Goal: Task Accomplishment & Management: Use online tool/utility

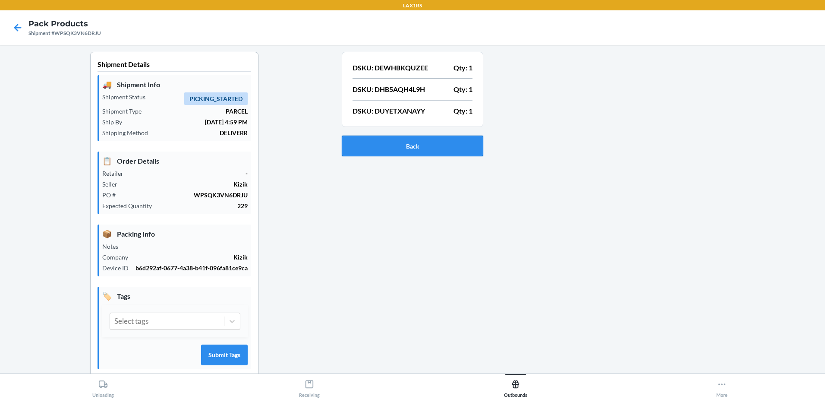
click at [377, 143] on button "Back" at bounding box center [413, 145] width 142 height 21
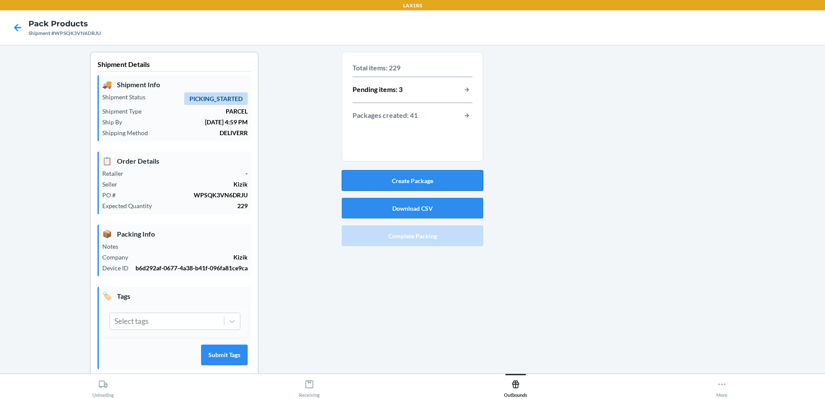
click at [418, 179] on button "Create Package" at bounding box center [413, 180] width 142 height 21
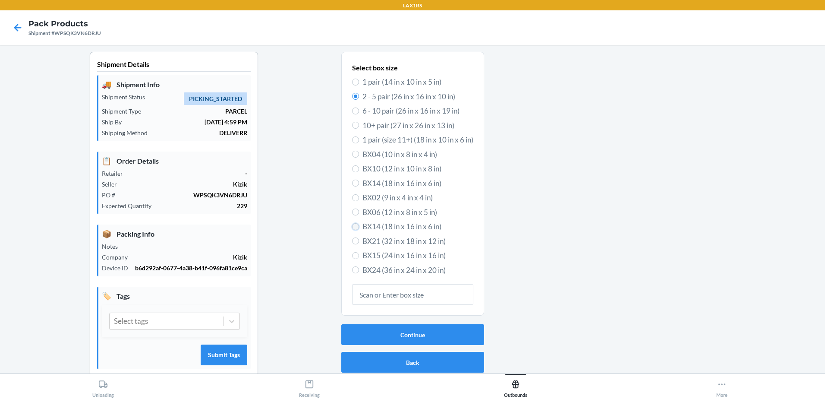
click at [354, 224] on input "BX14 (18 in x 16 in x 6 in)" at bounding box center [355, 226] width 7 height 7
radio input "true"
radio input "false"
click at [416, 335] on button "Continue" at bounding box center [412, 334] width 143 height 21
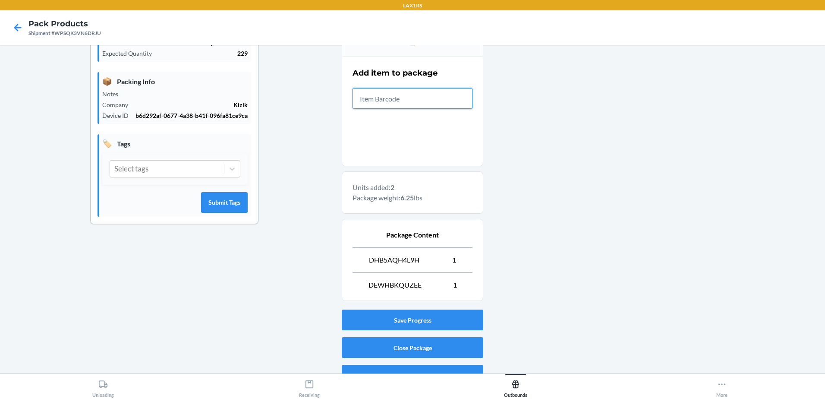
scroll to position [168, 0]
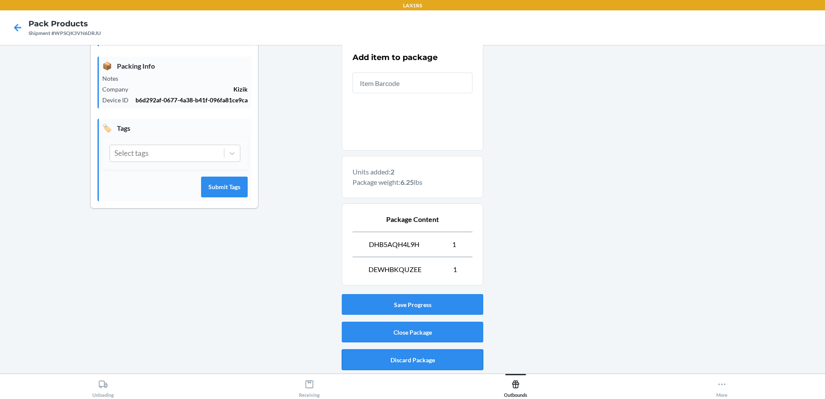
click at [413, 358] on button "Discard Package" at bounding box center [413, 359] width 142 height 21
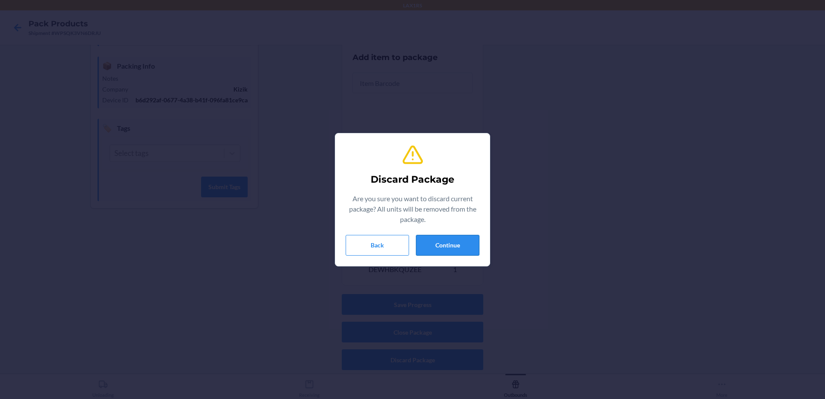
click at [455, 243] on button "Continue" at bounding box center [447, 245] width 63 height 21
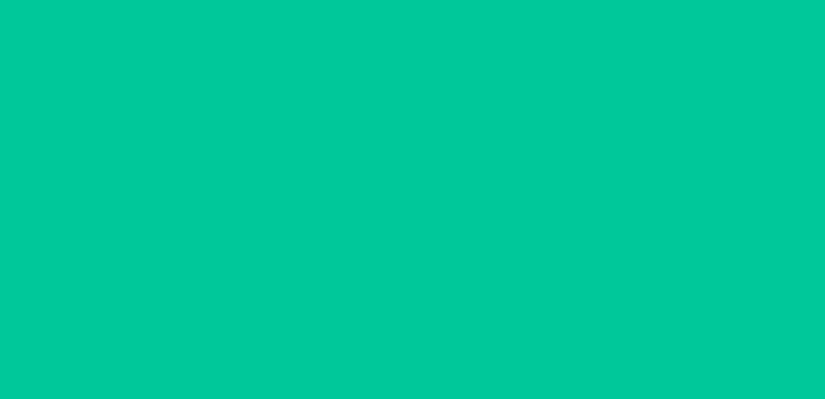
scroll to position [17, 0]
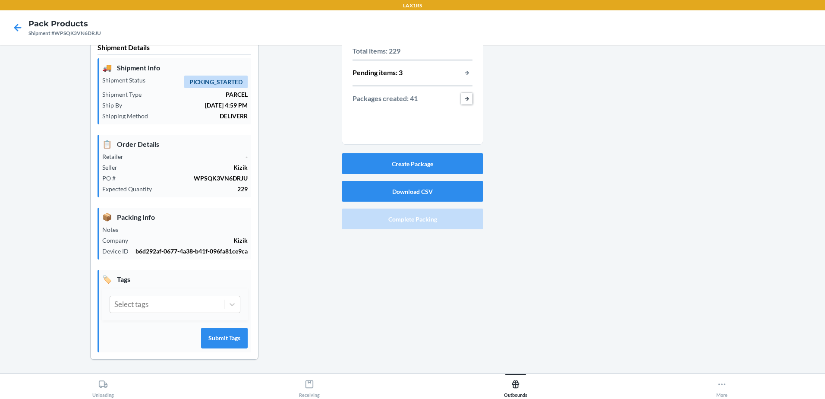
click at [466, 97] on button "button-view-packages-created" at bounding box center [466, 98] width 11 height 11
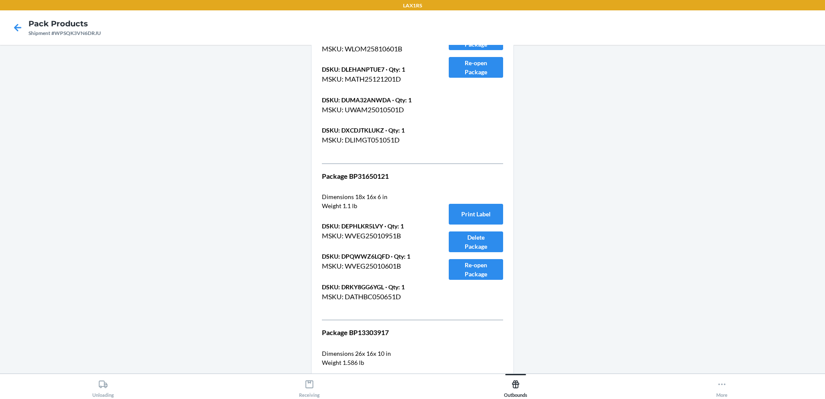
scroll to position [8776, 0]
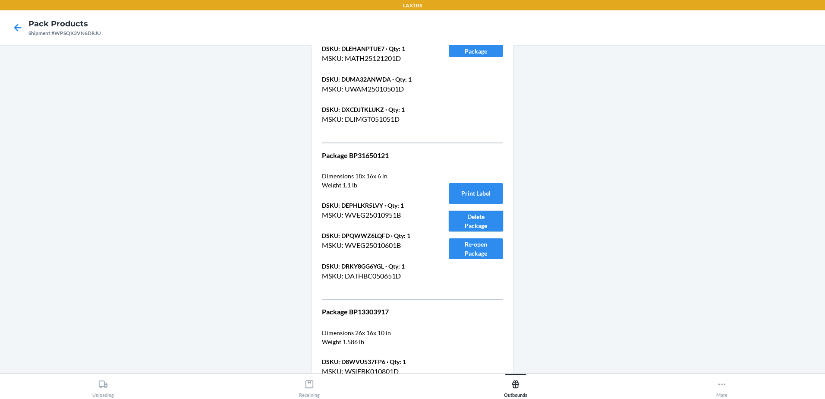
click at [488, 219] on button "Delete Package" at bounding box center [476, 221] width 54 height 21
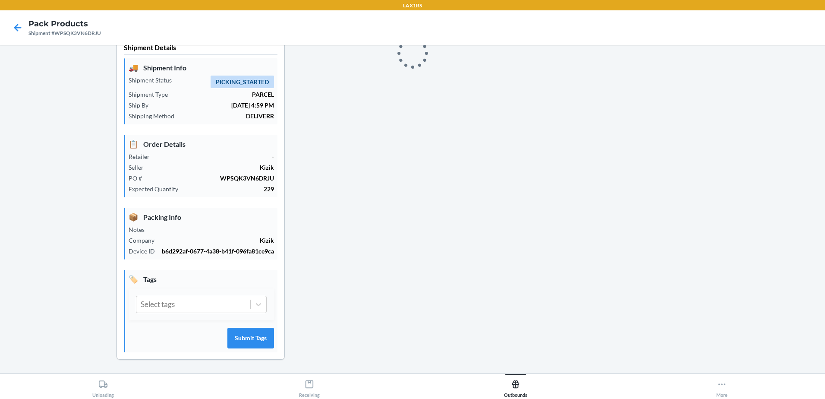
scroll to position [17, 0]
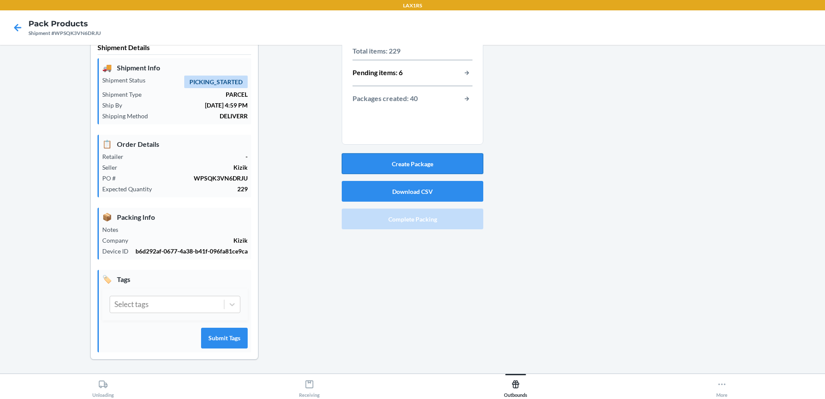
click at [431, 164] on button "Create Package" at bounding box center [413, 163] width 142 height 21
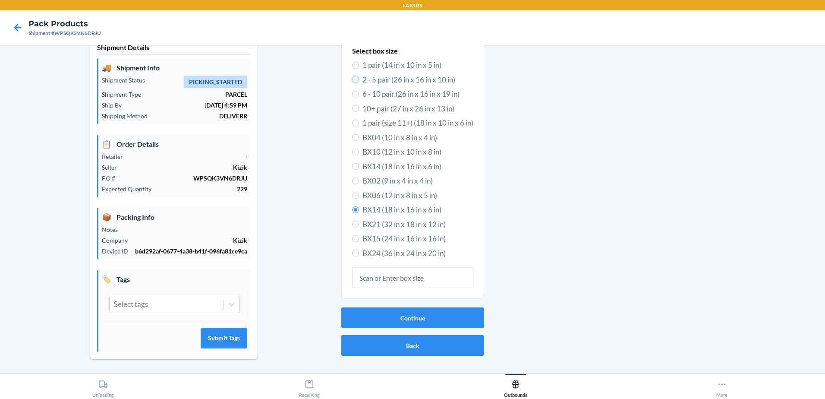
click at [353, 81] on input "2 - 5 pair (26 in x 16 in x 10 in)" at bounding box center [355, 79] width 7 height 7
radio input "true"
radio input "false"
click at [425, 315] on button "Continue" at bounding box center [412, 317] width 143 height 21
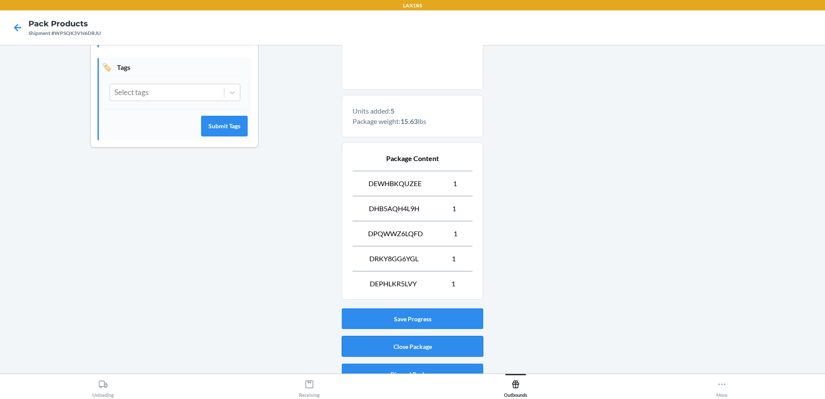
scroll to position [233, 0]
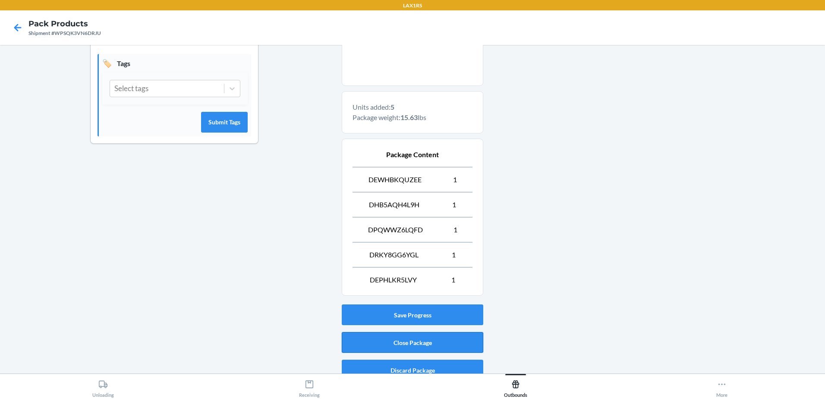
click at [438, 341] on button "Close Package" at bounding box center [413, 342] width 142 height 21
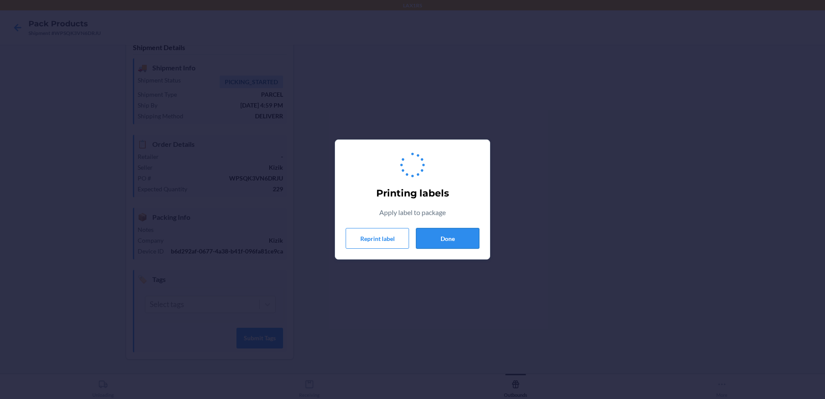
click at [432, 232] on button "Done" at bounding box center [447, 238] width 63 height 21
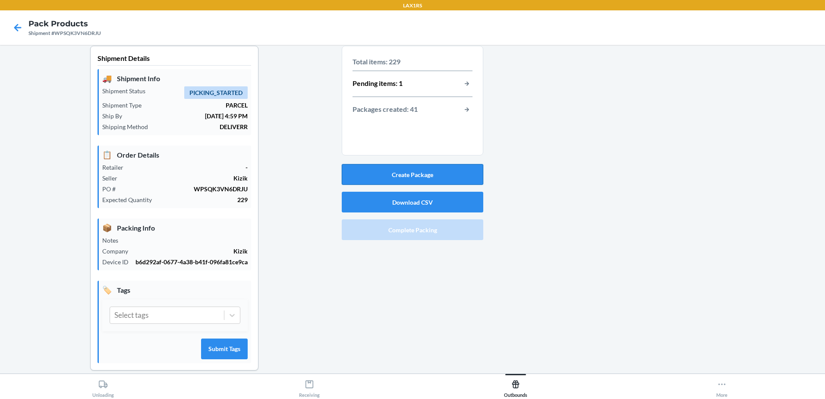
scroll to position [0, 0]
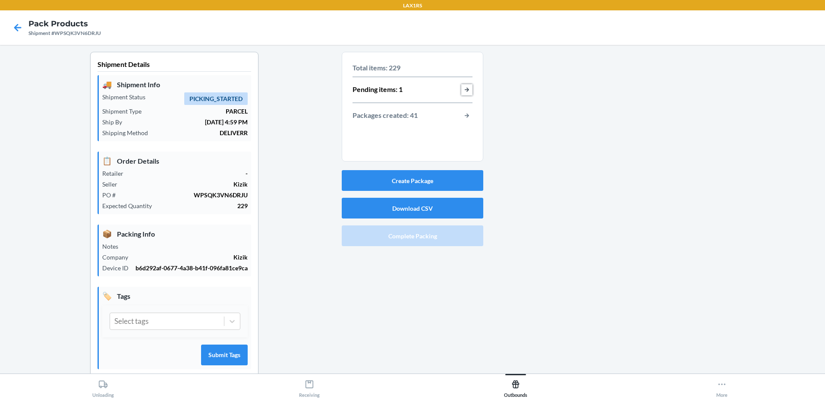
click at [461, 88] on button "button-view-pending-items" at bounding box center [466, 89] width 11 height 11
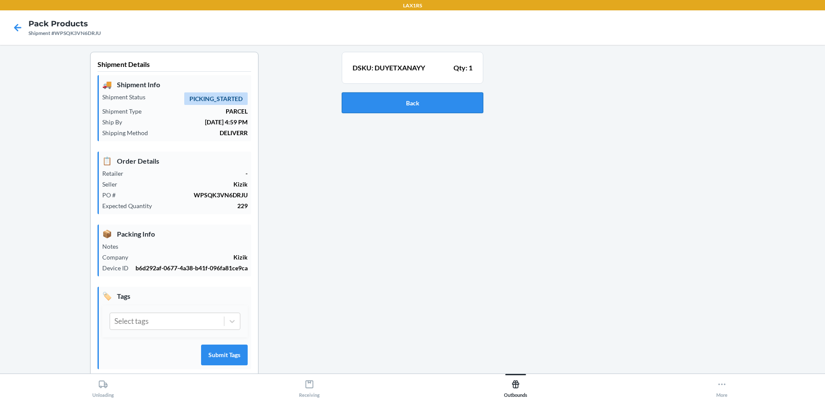
click at [428, 104] on button "Back" at bounding box center [413, 102] width 142 height 21
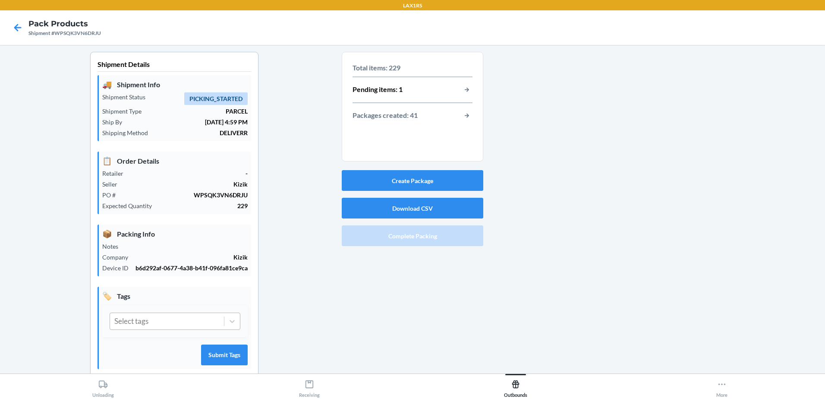
click at [184, 315] on div "Select tags" at bounding box center [167, 321] width 114 height 16
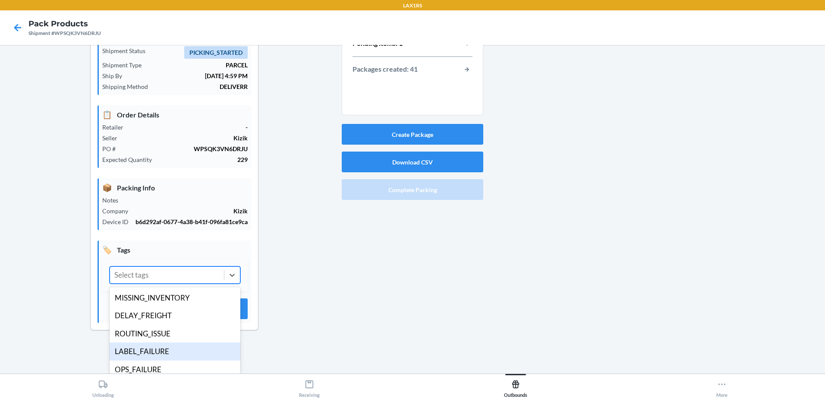
scroll to position [7, 0]
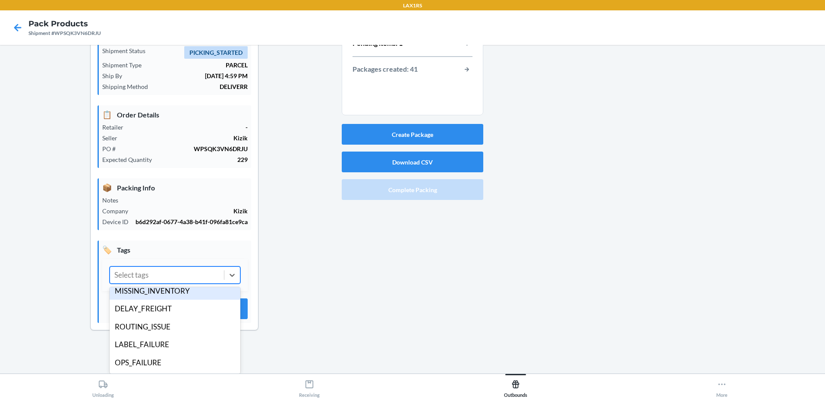
click at [59, 269] on div "Shipment Details 🚚 Shipment Info Shipment Status PICKING_STARTED Shipment Type …" at bounding box center [174, 175] width 335 height 338
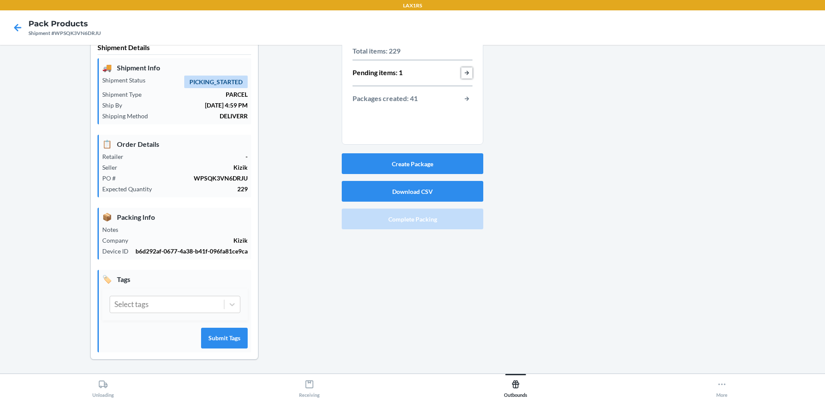
click at [467, 70] on button "button-view-pending-items" at bounding box center [466, 72] width 11 height 11
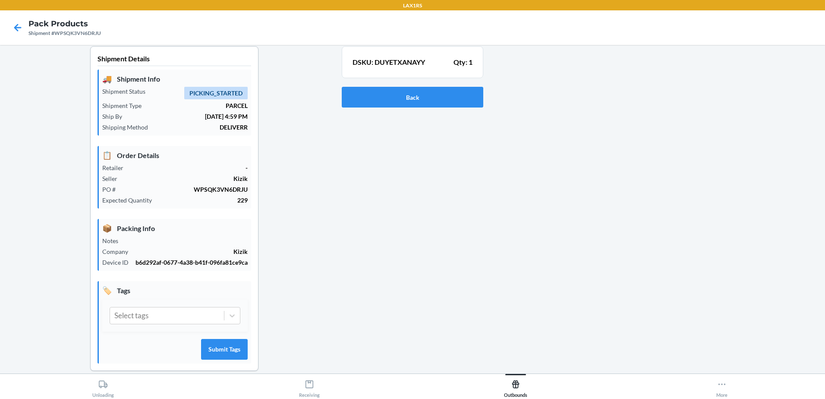
scroll to position [0, 0]
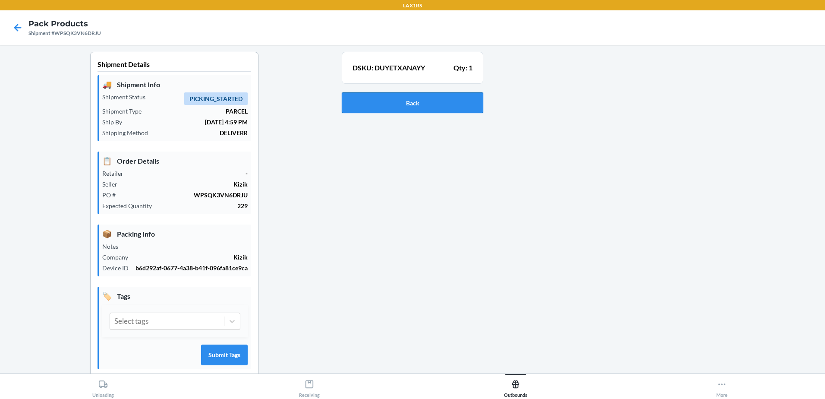
click at [398, 101] on button "Back" at bounding box center [413, 102] width 142 height 21
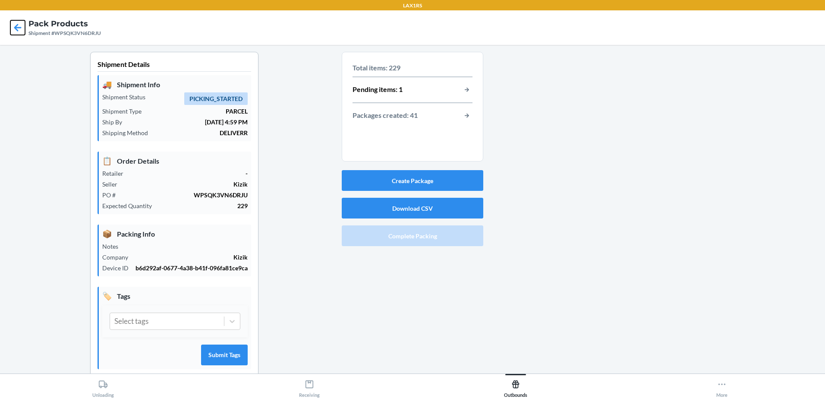
click at [16, 24] on icon at bounding box center [17, 27] width 15 height 15
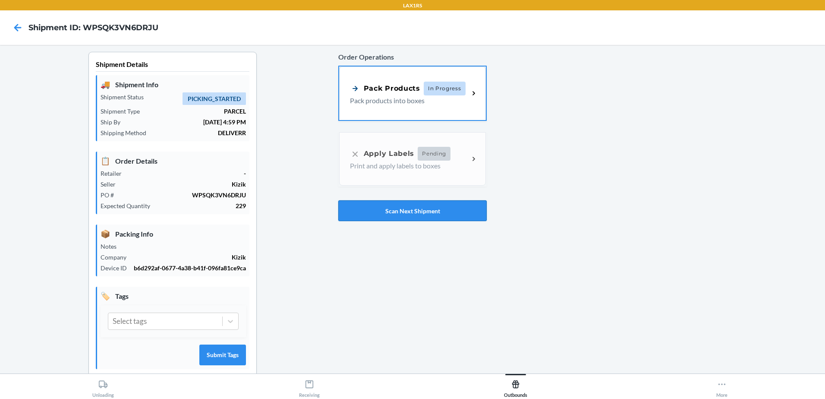
click at [386, 211] on button "Scan Next Shipment" at bounding box center [412, 210] width 148 height 21
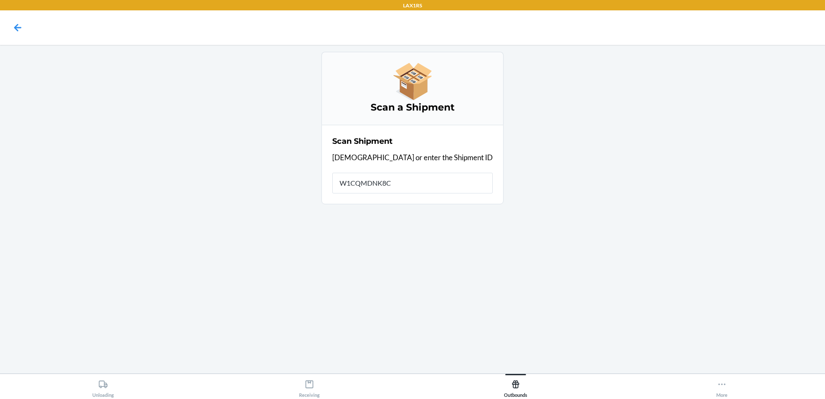
type input "W1CQMDNK8C7"
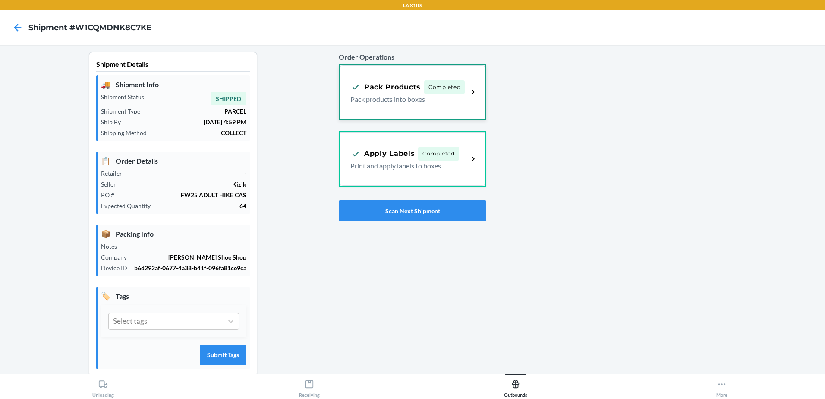
click at [455, 91] on span "Completed" at bounding box center [444, 87] width 41 height 14
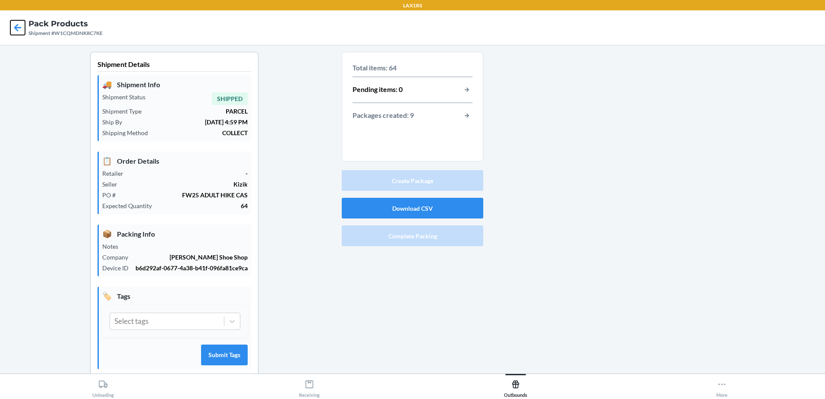
click at [17, 29] on icon at bounding box center [17, 27] width 15 height 15
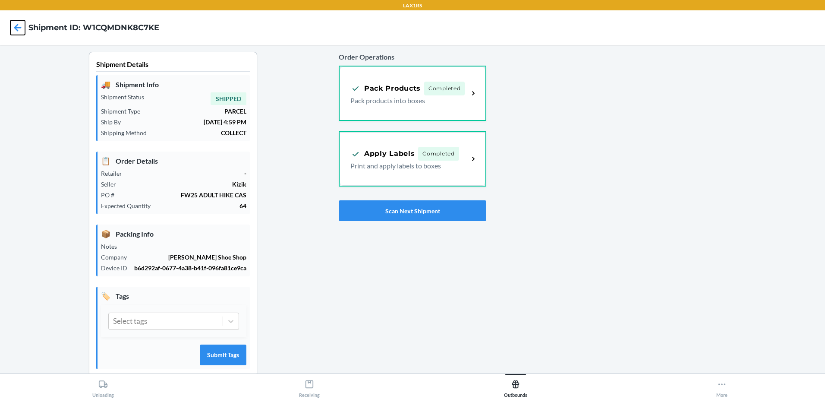
click at [16, 29] on icon at bounding box center [17, 27] width 7 height 7
click at [20, 31] on icon at bounding box center [17, 27] width 15 height 15
click at [19, 23] on icon at bounding box center [17, 27] width 15 height 15
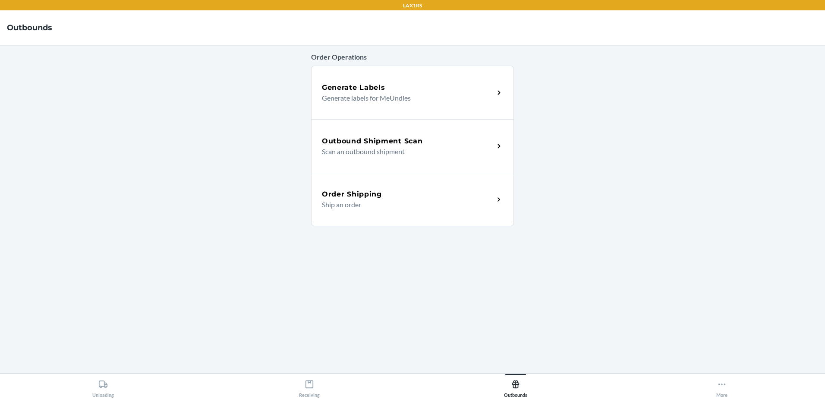
click at [492, 148] on div "Outbound Shipment Scan Scan an outbound shipment" at bounding box center [408, 146] width 172 height 21
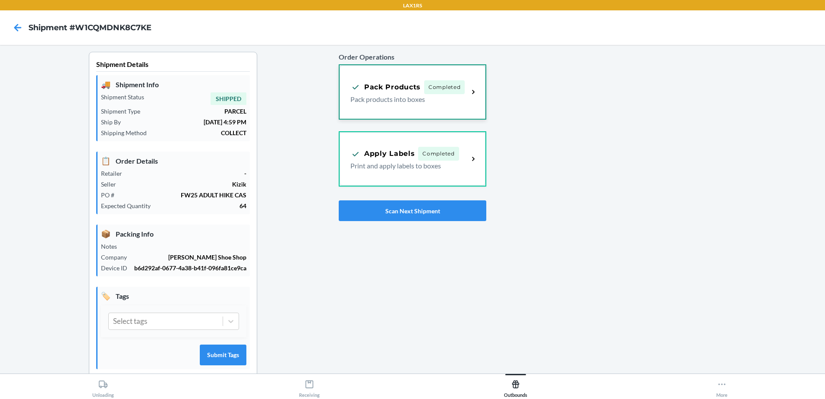
click at [382, 102] on p "Pack products into boxes" at bounding box center [405, 99] width 111 height 10
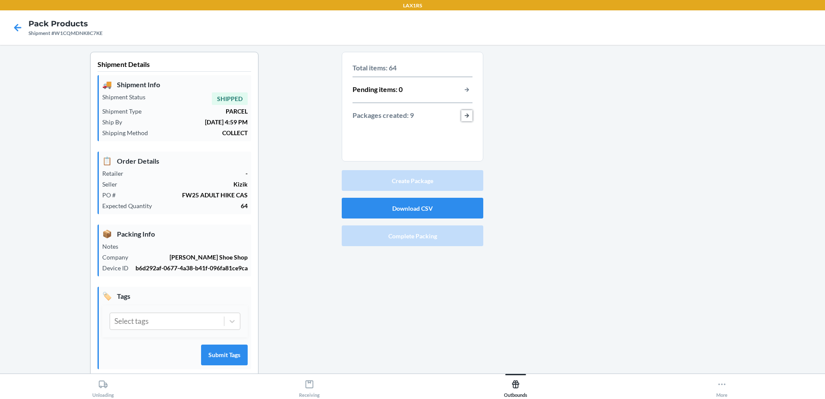
click at [462, 116] on button "button-view-packages-created" at bounding box center [466, 115] width 11 height 11
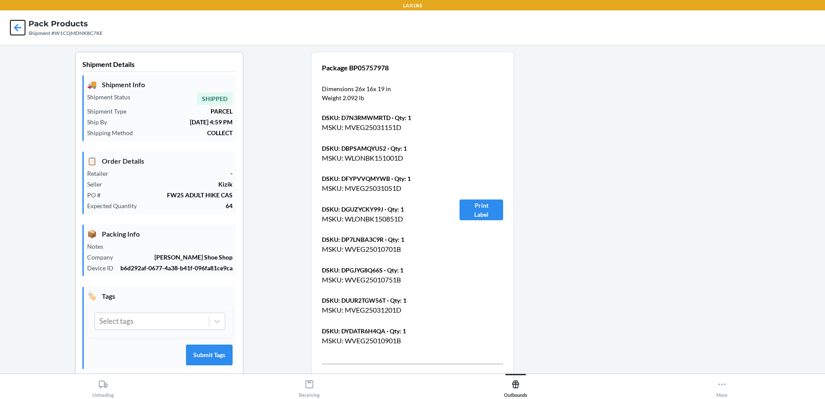
click at [20, 25] on icon at bounding box center [17, 27] width 15 height 15
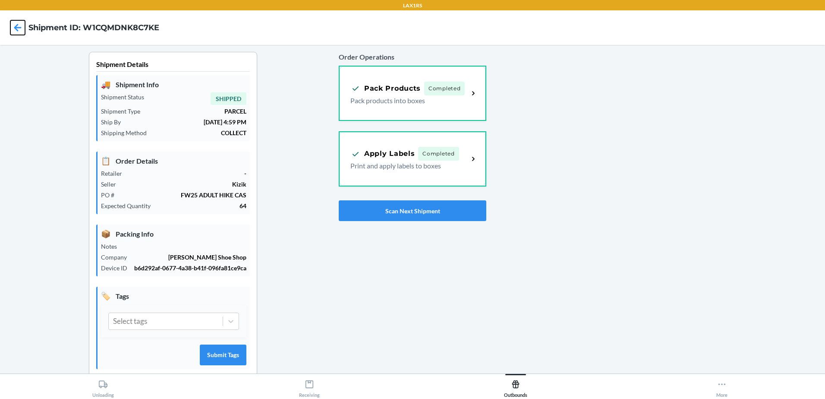
click at [15, 25] on icon at bounding box center [17, 27] width 15 height 15
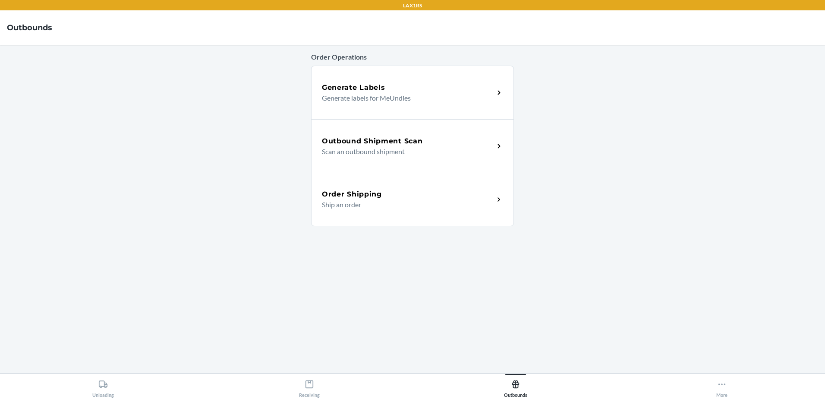
click at [428, 143] on div "Outbound Shipment Scan" at bounding box center [408, 141] width 172 height 10
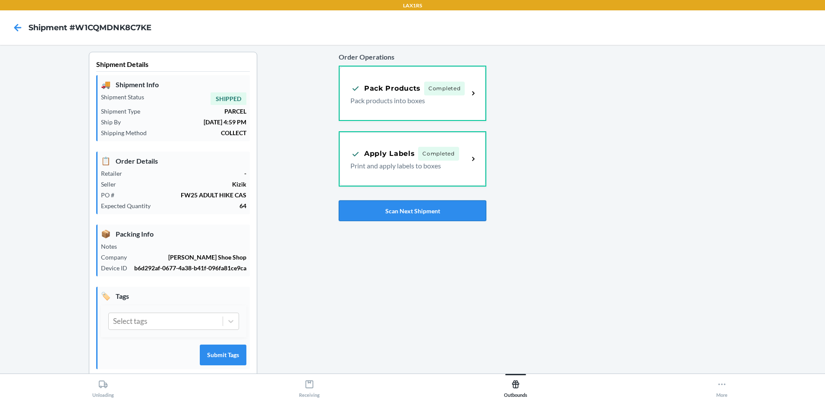
click at [399, 218] on button "Scan Next Shipment" at bounding box center [413, 210] width 148 height 21
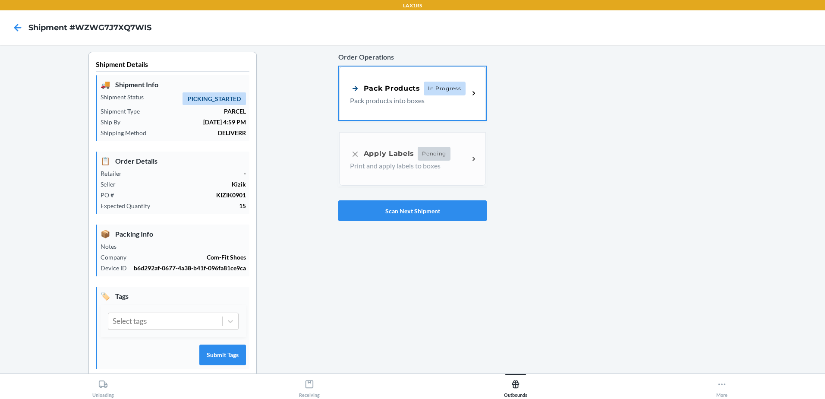
drag, startPoint x: 453, startPoint y: 89, endPoint x: 444, endPoint y: 90, distance: 8.7
click at [453, 89] on span "In Progress" at bounding box center [445, 89] width 42 height 14
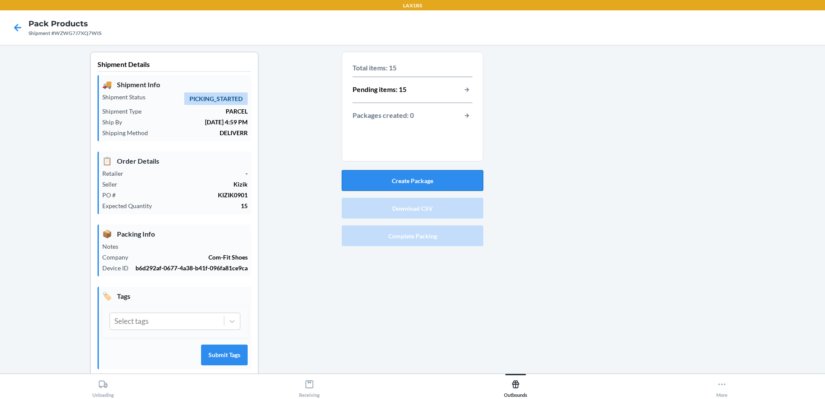
click at [378, 183] on button "Create Package" at bounding box center [413, 180] width 142 height 21
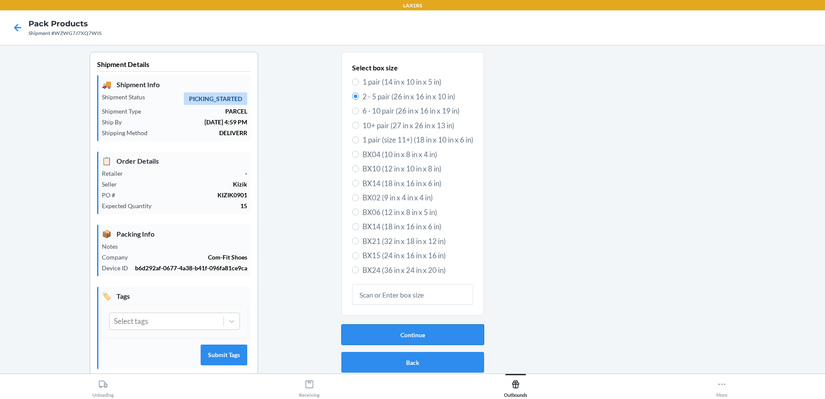
click at [443, 334] on button "Continue" at bounding box center [412, 334] width 143 height 21
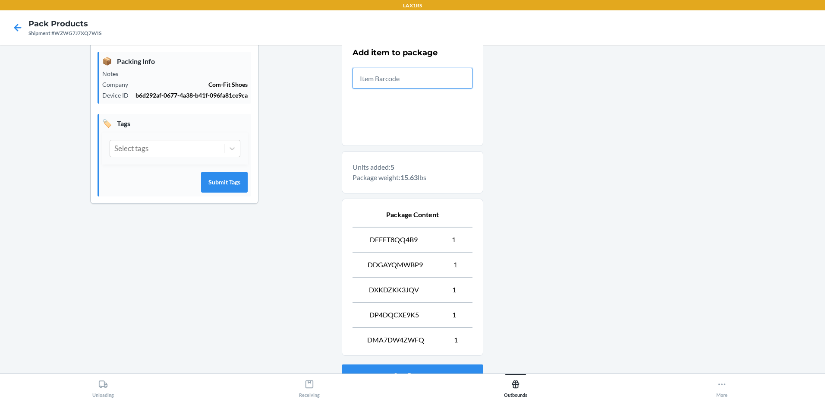
scroll to position [243, 0]
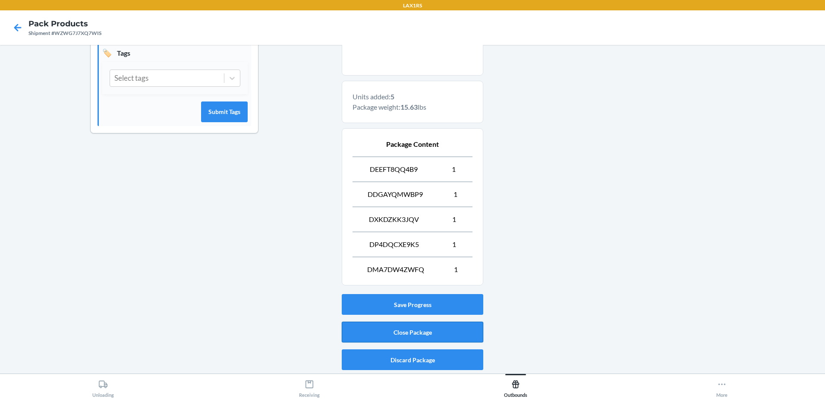
click at [425, 334] on button "Close Package" at bounding box center [413, 331] width 142 height 21
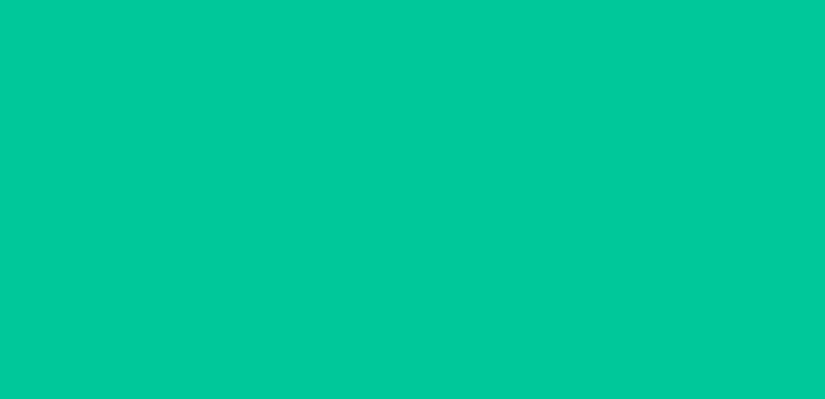
scroll to position [17, 0]
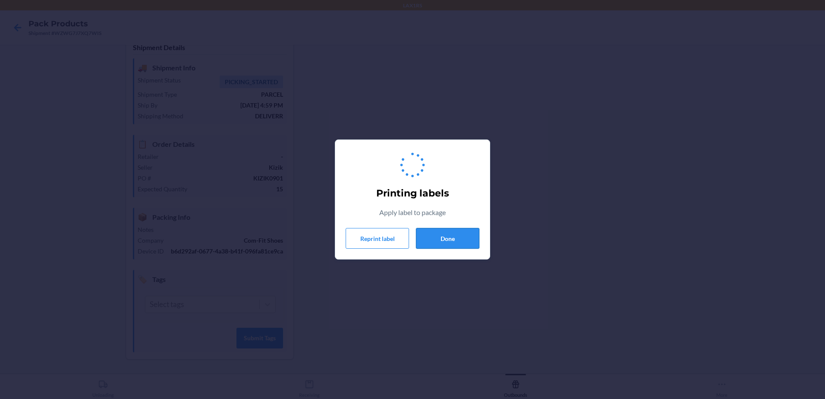
click at [463, 243] on button "Done" at bounding box center [447, 238] width 63 height 21
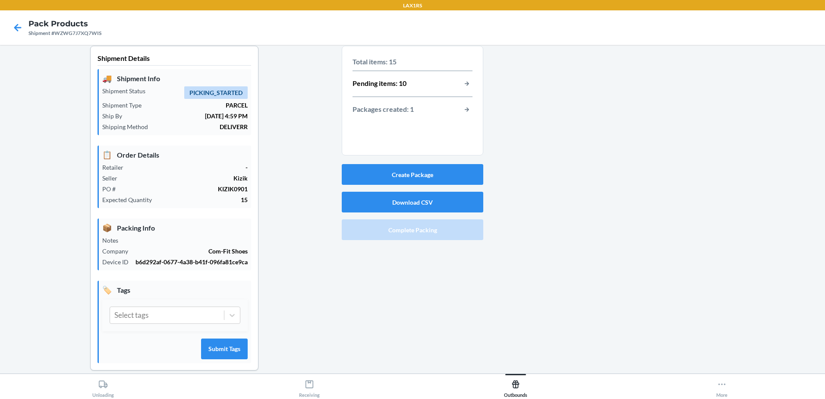
scroll to position [0, 0]
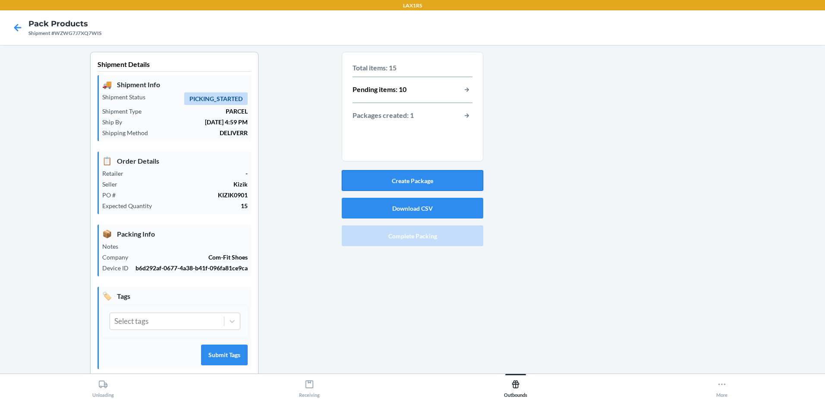
click at [429, 180] on button "Create Package" at bounding box center [413, 180] width 142 height 21
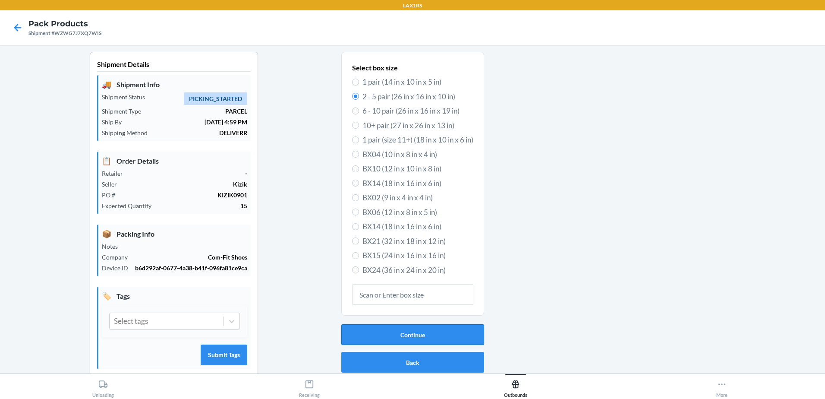
click at [411, 337] on button "Continue" at bounding box center [412, 334] width 143 height 21
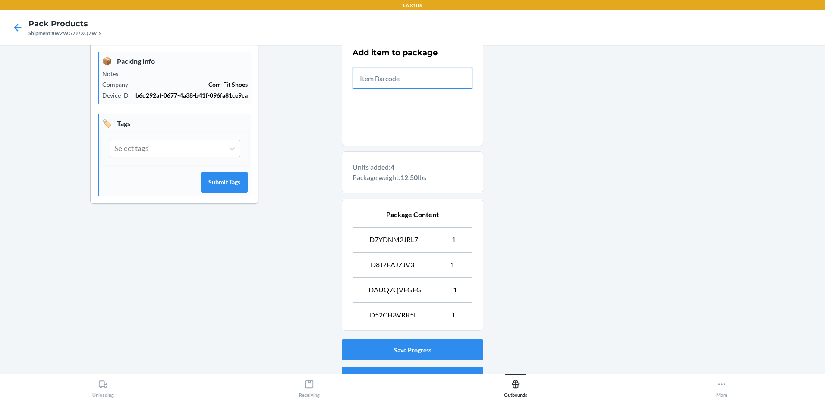
scroll to position [218, 0]
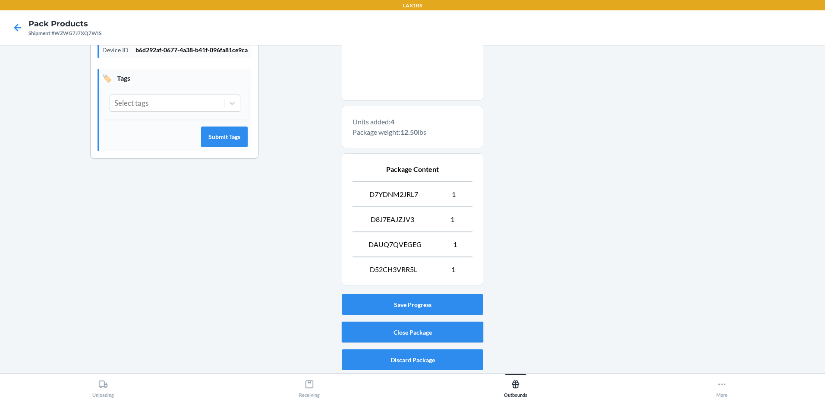
click at [449, 333] on button "Close Package" at bounding box center [413, 331] width 142 height 21
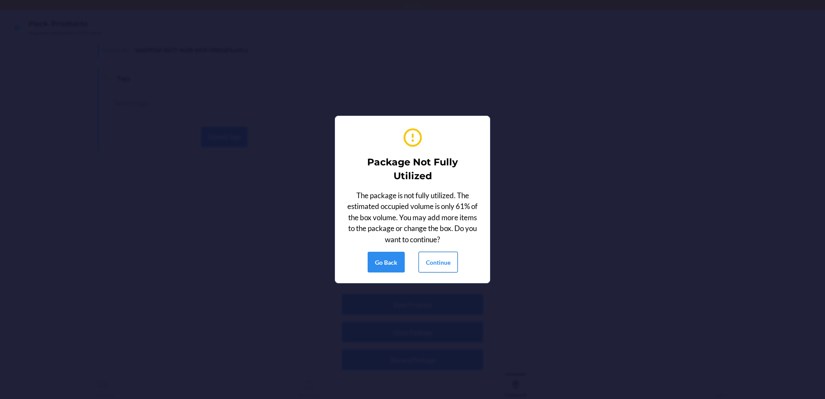
click at [442, 266] on button "Continue" at bounding box center [438, 262] width 39 height 21
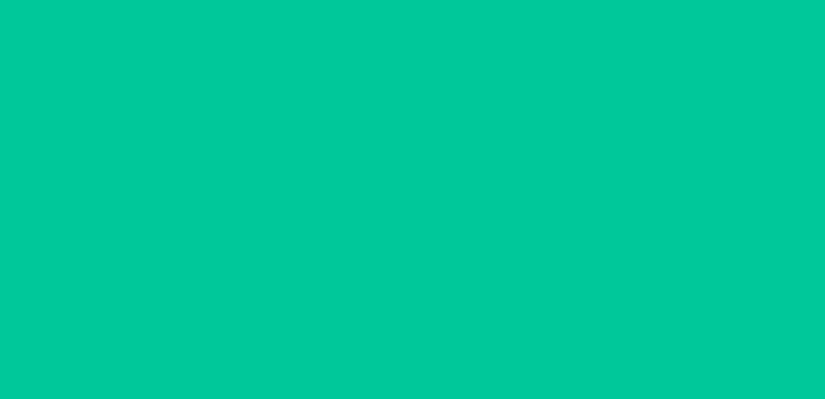
scroll to position [17, 0]
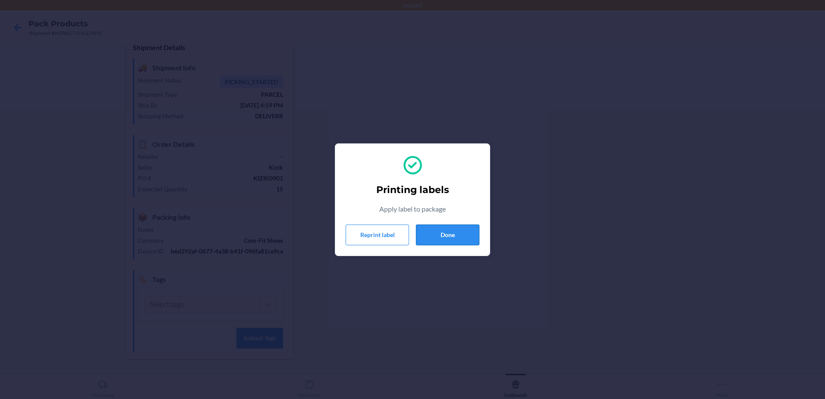
click at [464, 239] on button "Done" at bounding box center [447, 234] width 63 height 21
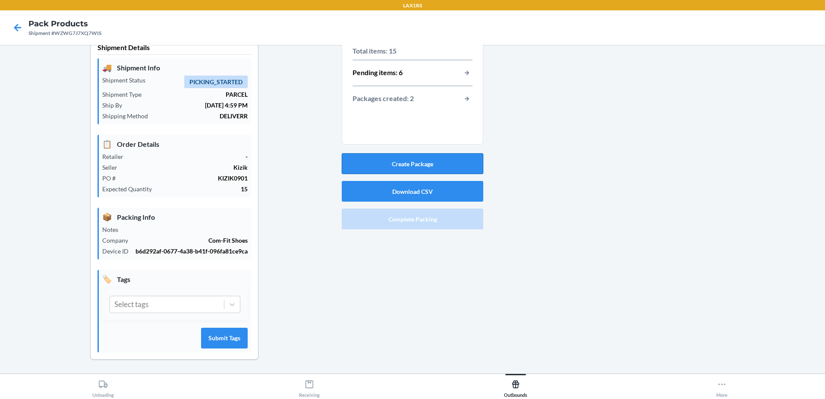
click at [397, 164] on button "Create Package" at bounding box center [413, 163] width 142 height 21
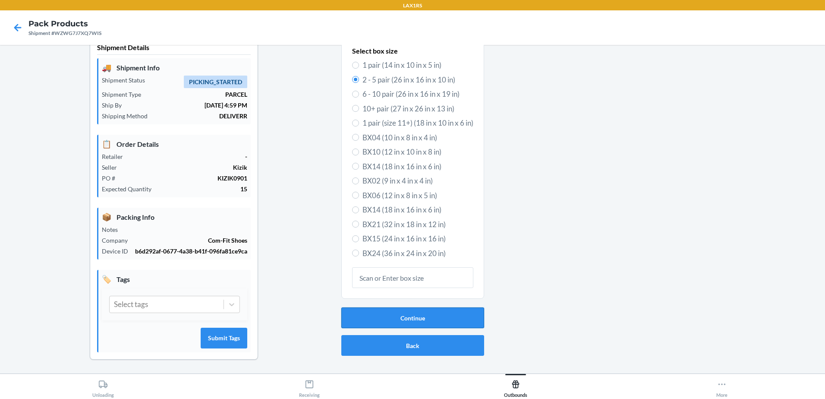
click at [420, 318] on button "Continue" at bounding box center [412, 317] width 143 height 21
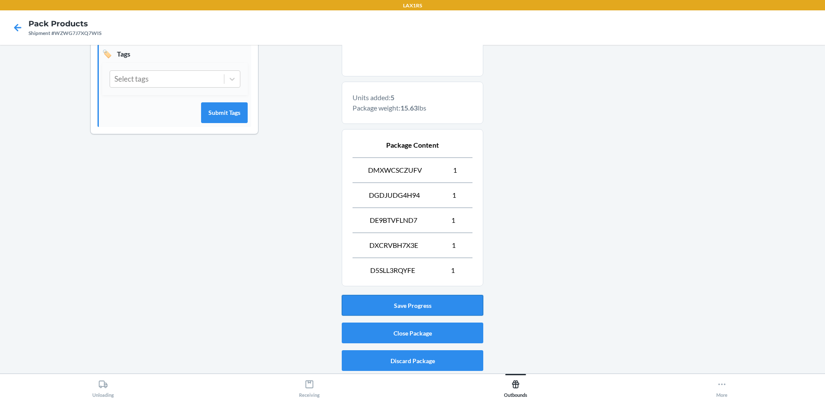
scroll to position [243, 0]
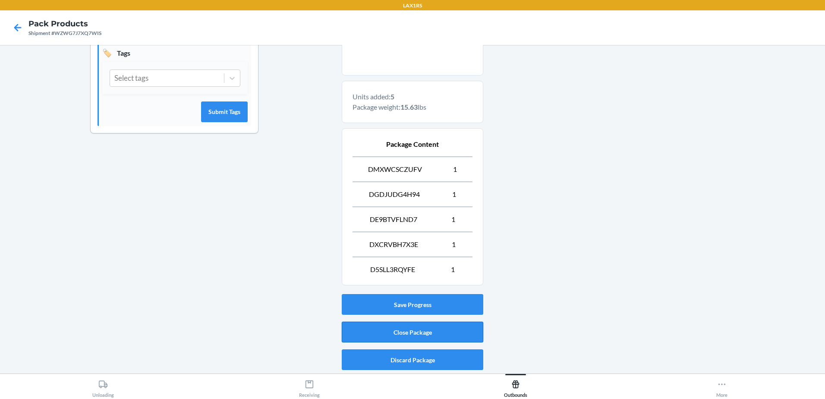
click at [435, 335] on button "Close Package" at bounding box center [413, 331] width 142 height 21
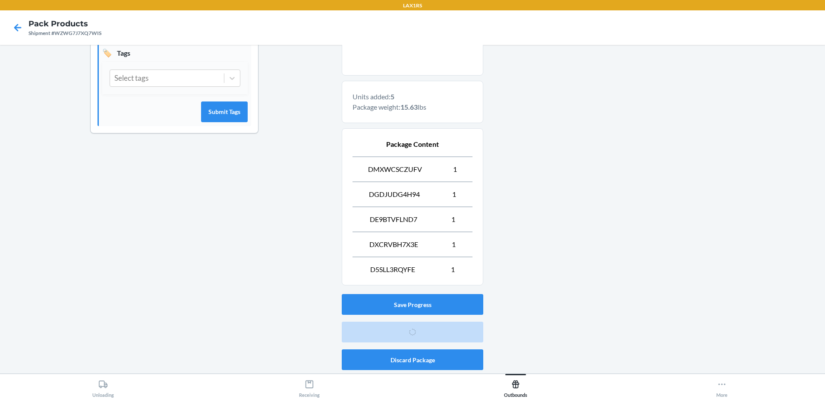
scroll to position [17, 0]
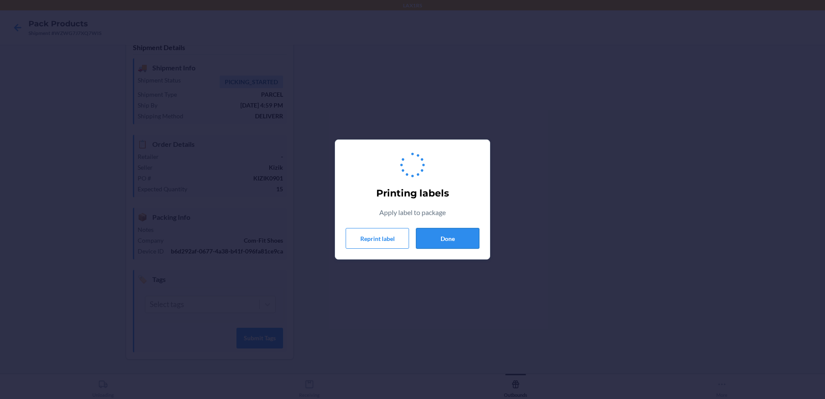
click at [458, 240] on button "Done" at bounding box center [447, 238] width 63 height 21
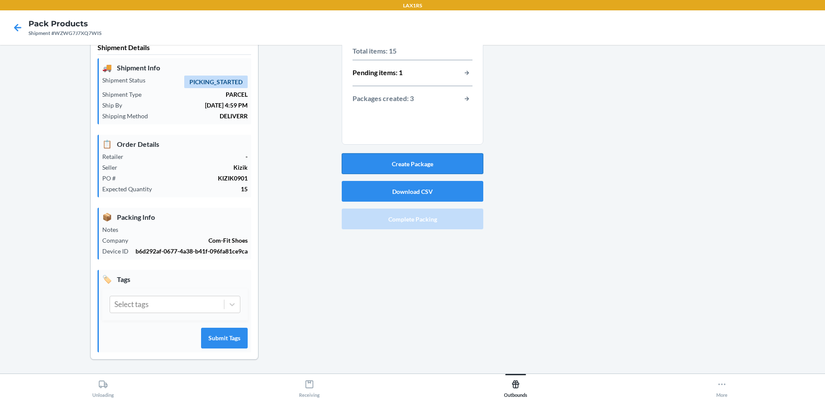
click at [413, 165] on button "Create Package" at bounding box center [413, 163] width 142 height 21
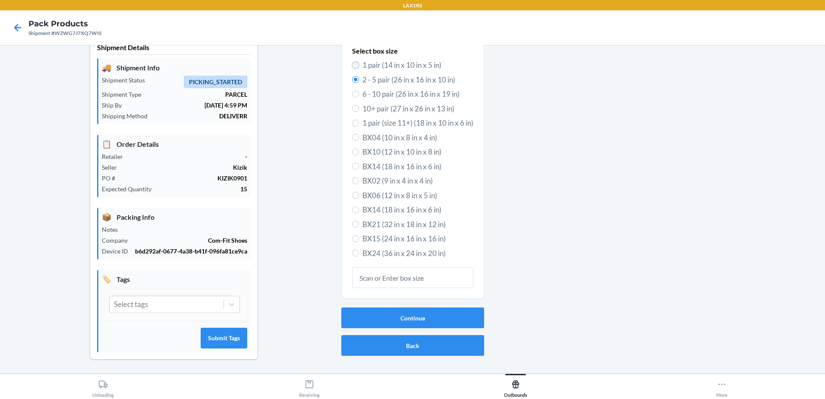
click at [352, 65] on input "1 pair (14 in x 10 in x 5 in)" at bounding box center [355, 65] width 7 height 7
radio input "true"
radio input "false"
click at [412, 314] on button "Continue" at bounding box center [412, 317] width 143 height 21
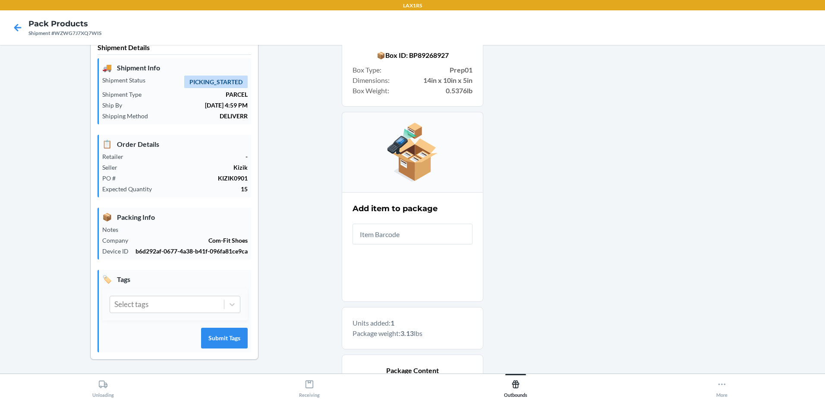
drag, startPoint x: 567, startPoint y: 174, endPoint x: 567, endPoint y: 184, distance: 10.0
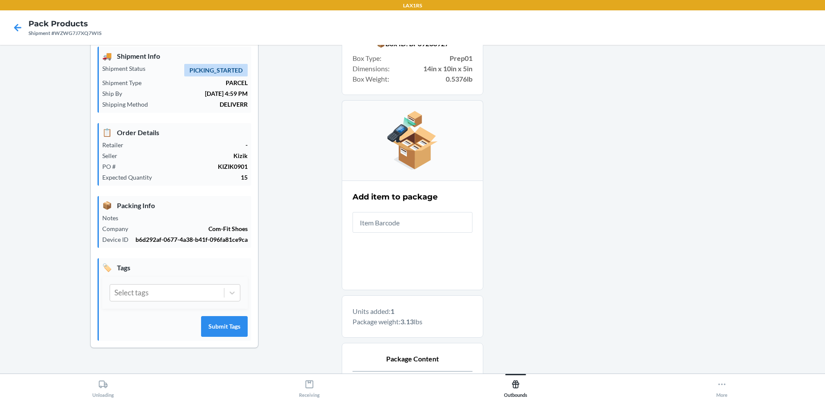
scroll to position [143, 0]
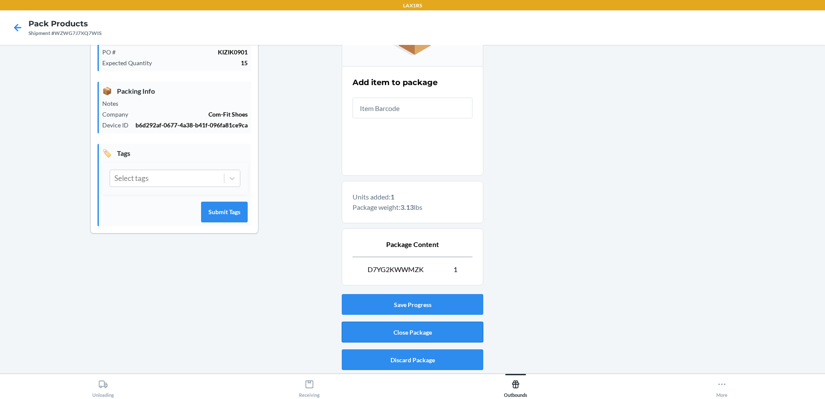
click at [441, 328] on button "Close Package" at bounding box center [413, 331] width 142 height 21
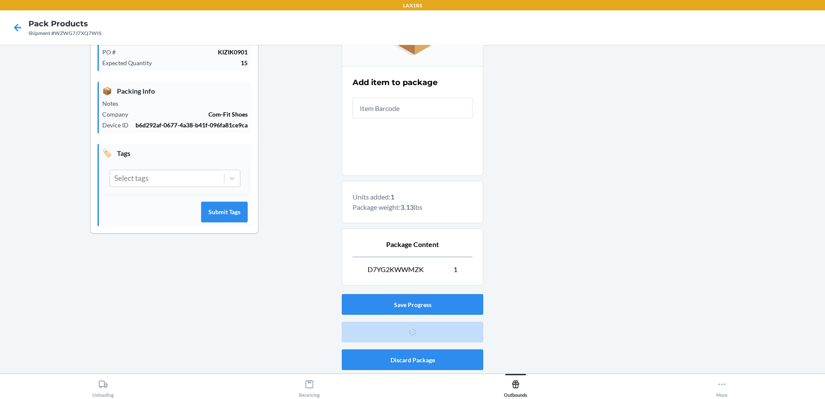
scroll to position [17, 0]
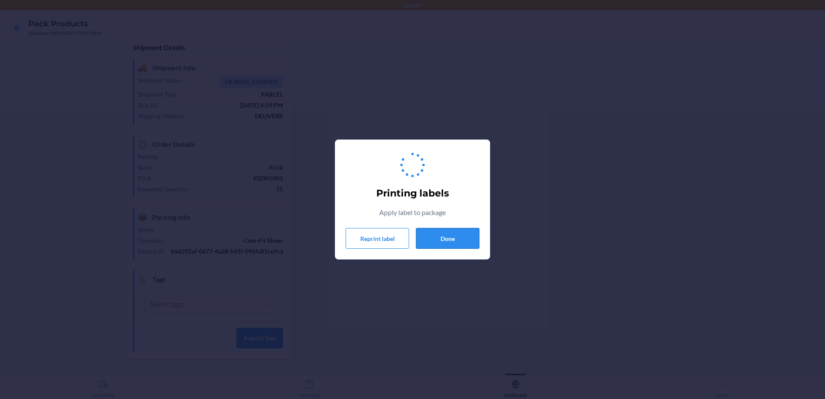
click at [457, 234] on button "Done" at bounding box center [447, 238] width 63 height 21
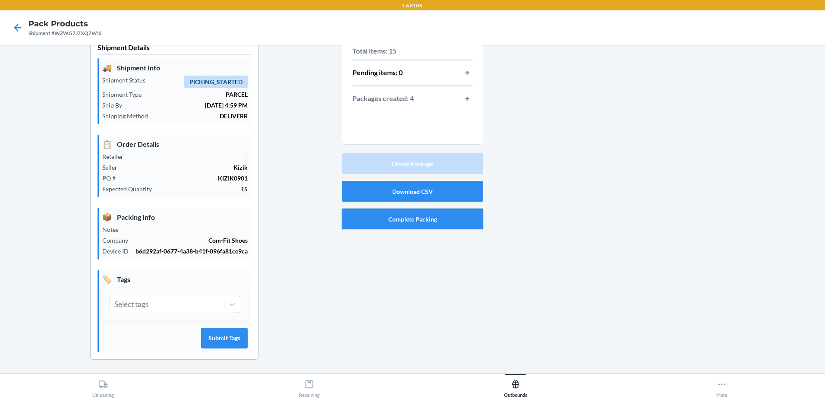
click at [415, 223] on button "Complete Packing" at bounding box center [413, 218] width 142 height 21
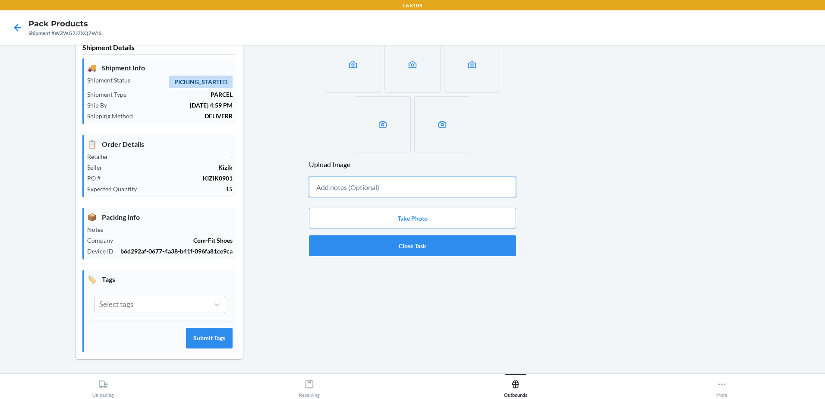
scroll to position [0, 0]
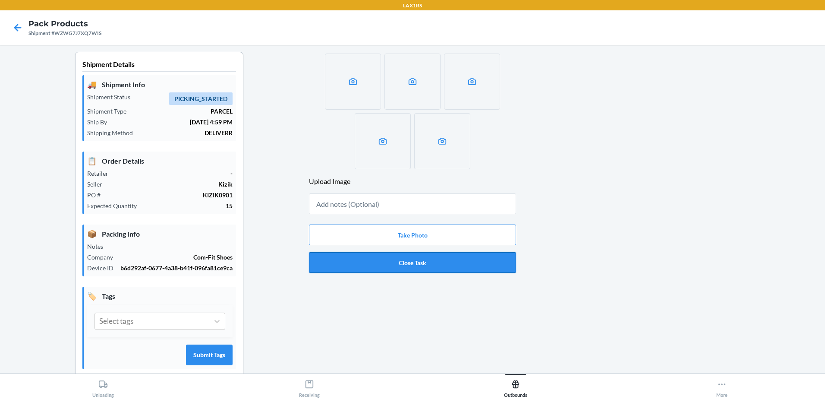
click at [428, 264] on button "Close Task" at bounding box center [412, 262] width 207 height 21
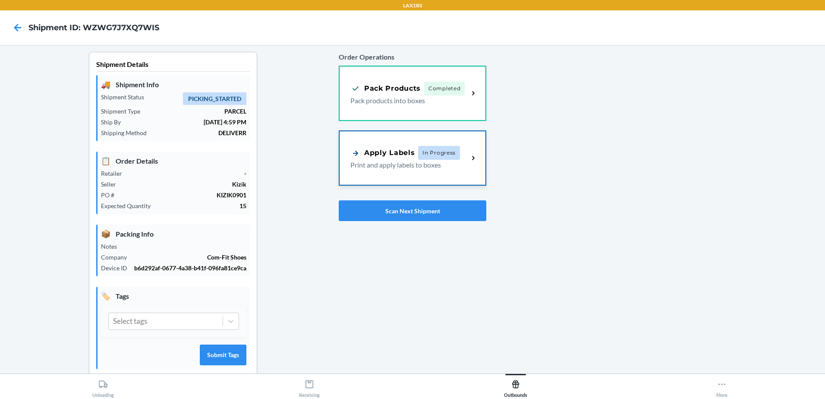
click at [445, 159] on span "In Progress" at bounding box center [439, 153] width 42 height 14
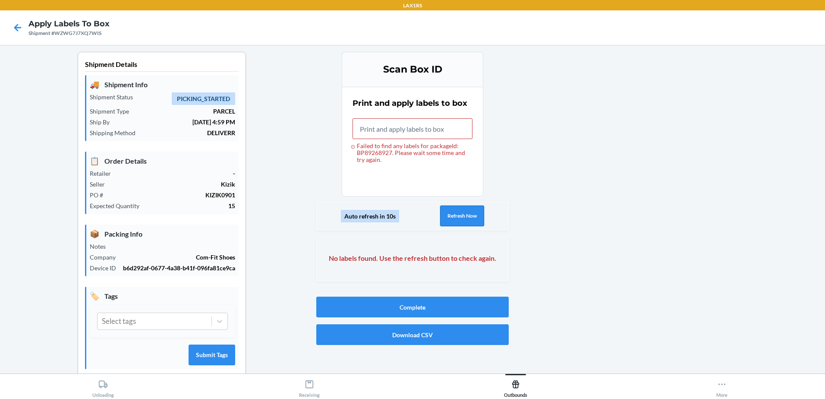
click at [442, 218] on button "Refresh Now" at bounding box center [462, 215] width 44 height 21
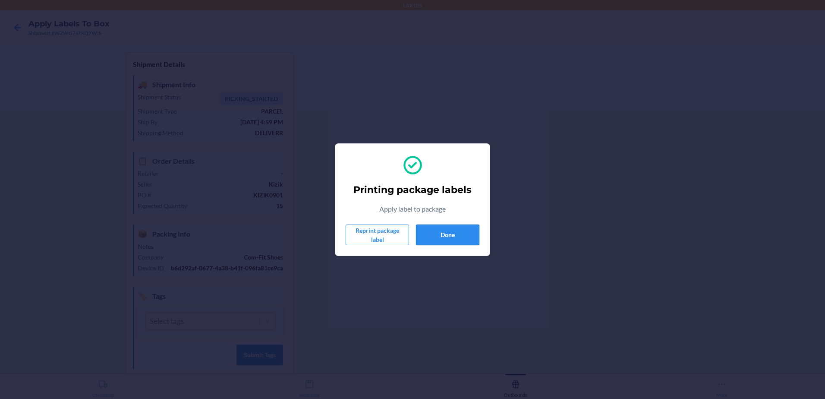
click at [441, 236] on button "Done" at bounding box center [447, 234] width 63 height 21
click at [440, 239] on button "Done" at bounding box center [447, 234] width 63 height 21
click at [423, 237] on button "Done" at bounding box center [447, 234] width 63 height 21
click at [471, 238] on button "Done" at bounding box center [447, 234] width 63 height 21
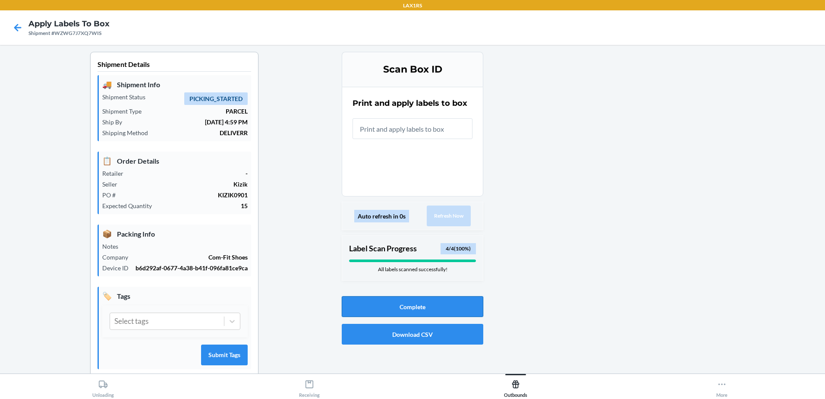
click at [468, 309] on button "Complete" at bounding box center [413, 306] width 142 height 21
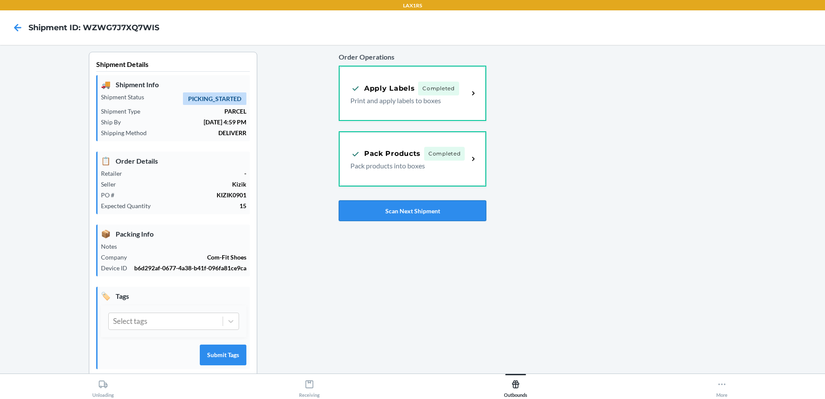
click at [431, 208] on button "Scan Next Shipment" at bounding box center [413, 210] width 148 height 21
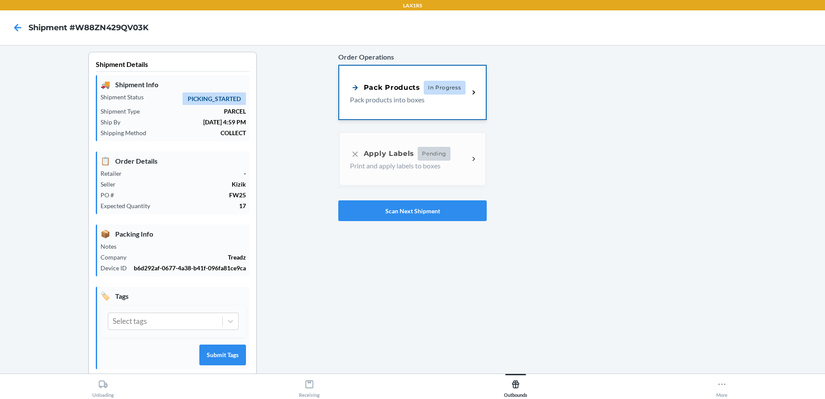
click at [456, 90] on span "In Progress" at bounding box center [445, 88] width 42 height 14
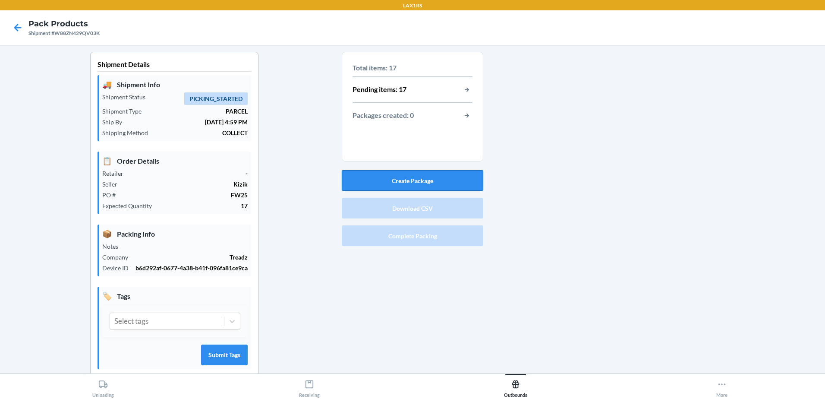
click at [404, 185] on button "Create Package" at bounding box center [413, 180] width 142 height 21
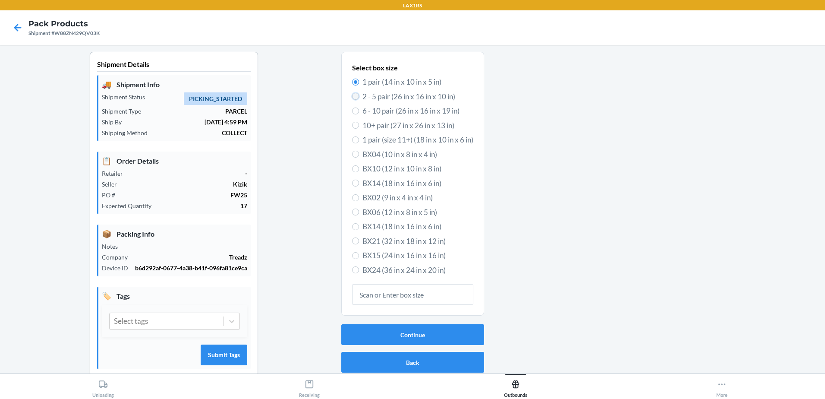
click at [352, 97] on input "2 - 5 pair (26 in x 16 in x 10 in)" at bounding box center [355, 96] width 7 height 7
radio input "true"
radio input "false"
click at [352, 110] on input "6 - 10 pair (26 in x 16 in x 19 in)" at bounding box center [355, 110] width 7 height 7
radio input "true"
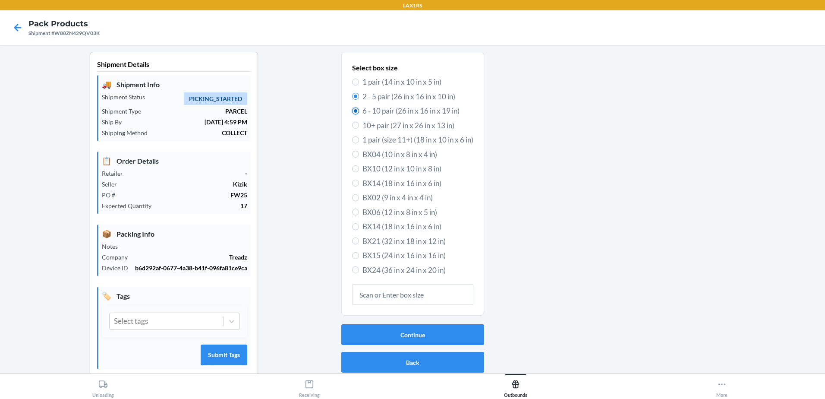
radio input "false"
click at [439, 336] on button "Continue" at bounding box center [412, 334] width 143 height 21
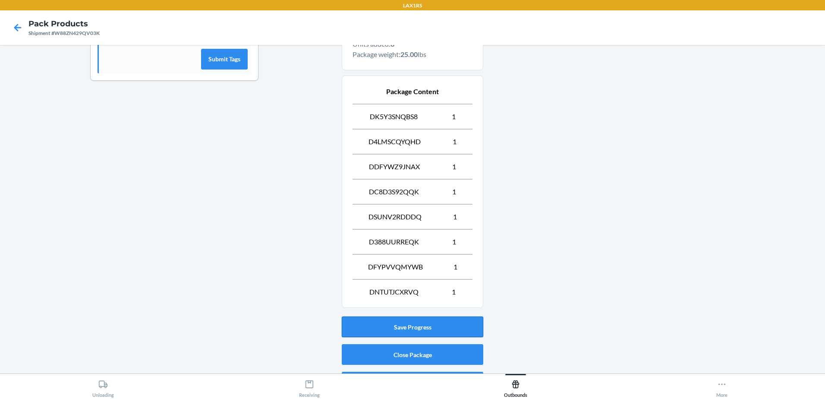
scroll to position [318, 0]
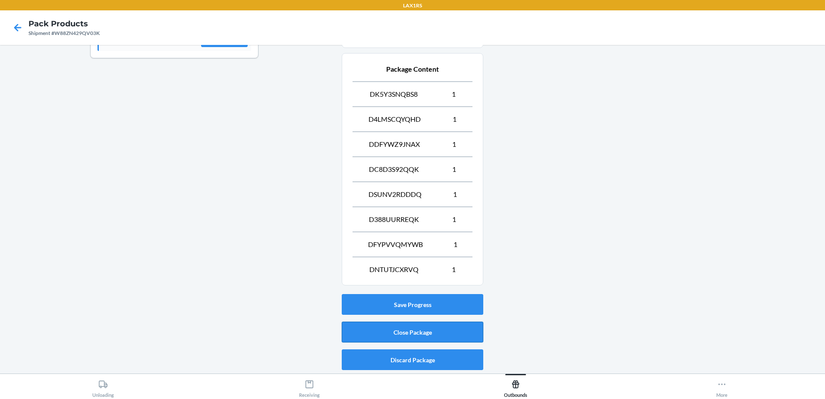
click at [467, 330] on button "Close Package" at bounding box center [413, 331] width 142 height 21
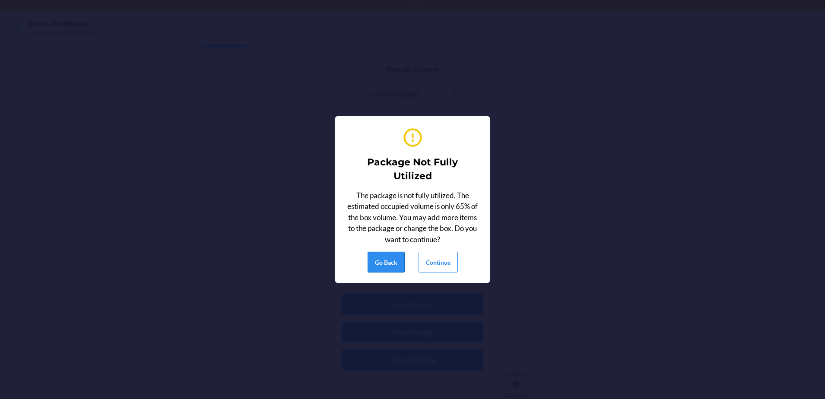
click at [394, 264] on button "Go Back" at bounding box center [386, 262] width 37 height 21
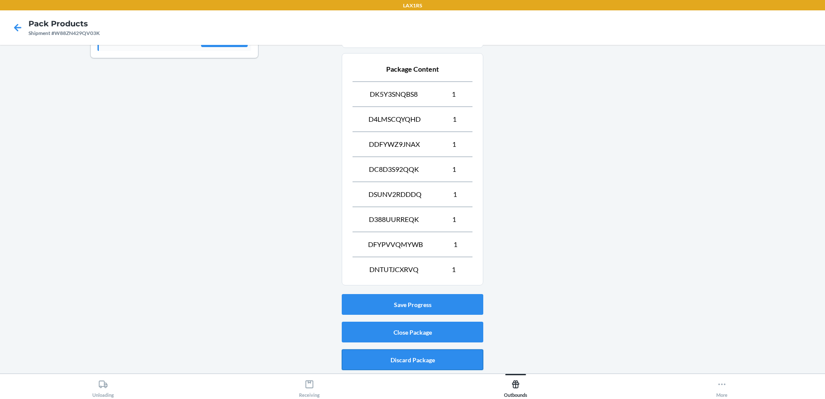
click at [441, 354] on button "Discard Package" at bounding box center [413, 359] width 142 height 21
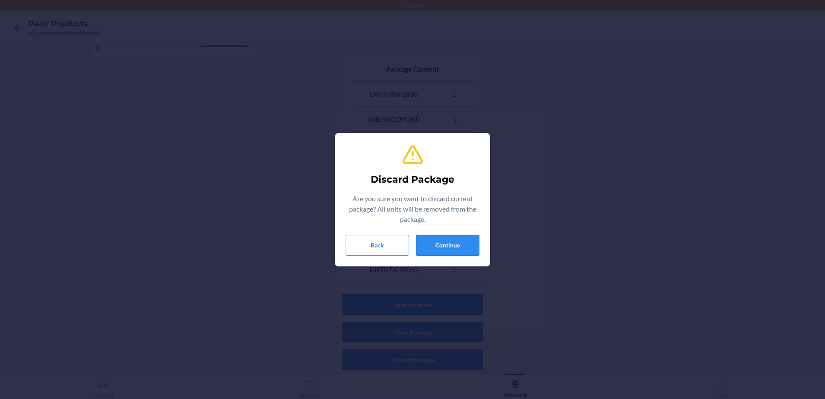
click at [452, 244] on button "Continue" at bounding box center [447, 245] width 63 height 21
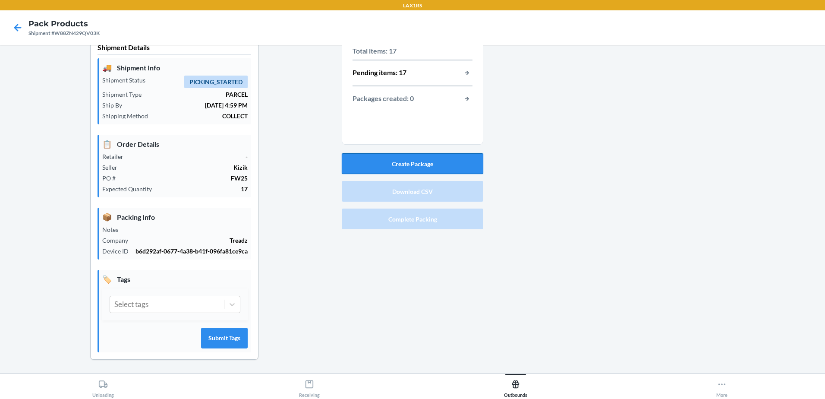
click at [463, 165] on button "Create Package" at bounding box center [413, 163] width 142 height 21
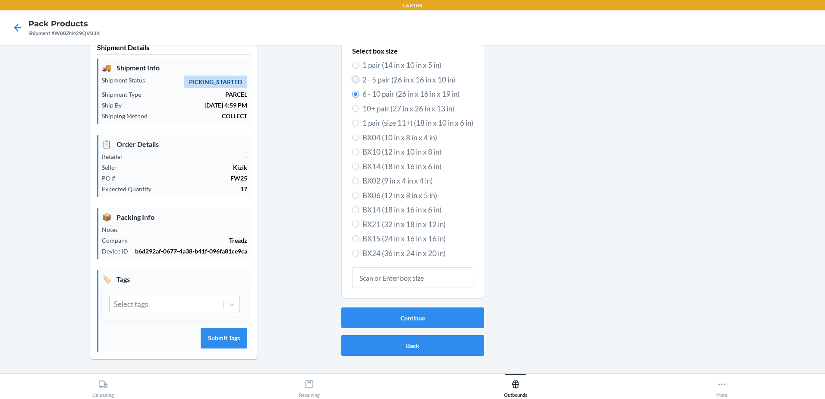
click at [352, 77] on input "2 - 5 pair (26 in x 16 in x 10 in)" at bounding box center [355, 79] width 7 height 7
radio input "true"
radio input "false"
click at [404, 325] on button "Continue" at bounding box center [412, 317] width 143 height 21
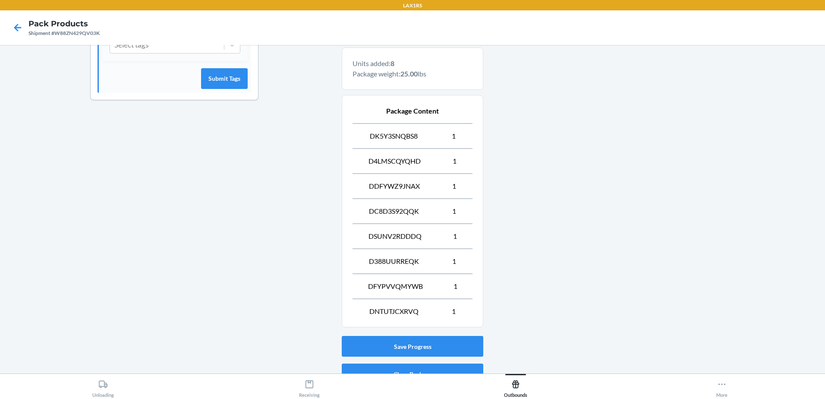
scroll to position [318, 0]
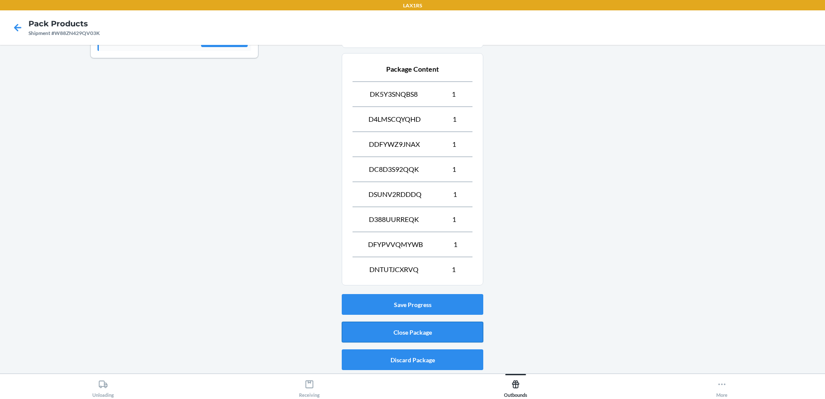
click at [450, 329] on button "Close Package" at bounding box center [413, 331] width 142 height 21
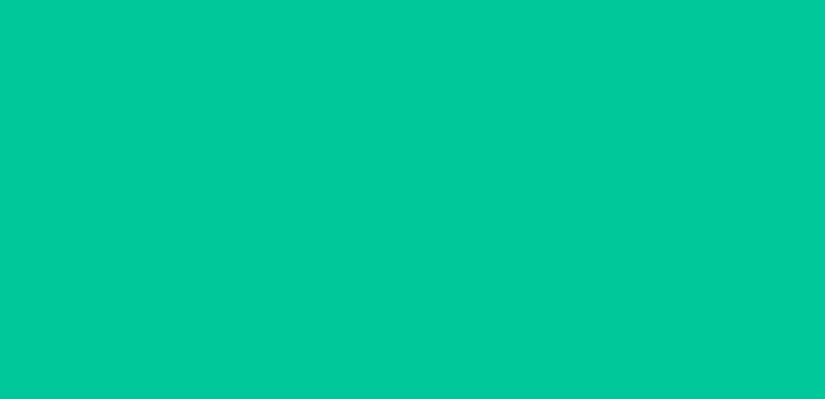
scroll to position [17, 0]
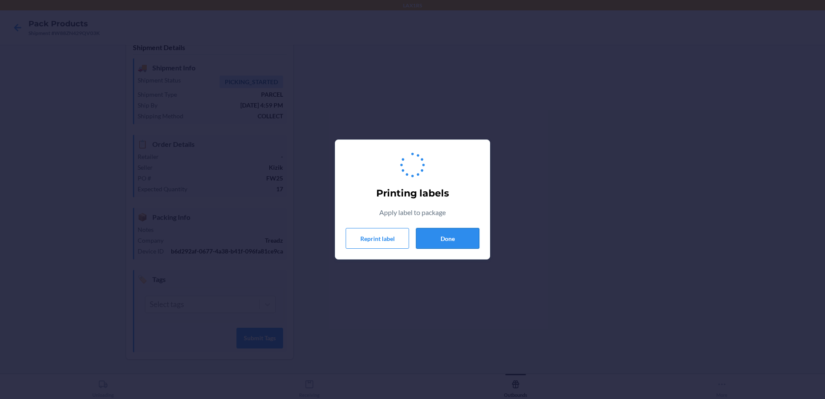
click at [474, 239] on button "Done" at bounding box center [447, 238] width 63 height 21
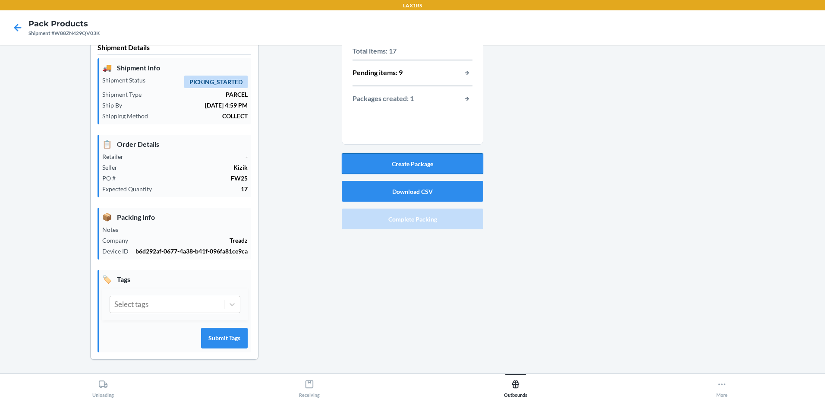
click at [392, 167] on button "Create Package" at bounding box center [413, 163] width 142 height 21
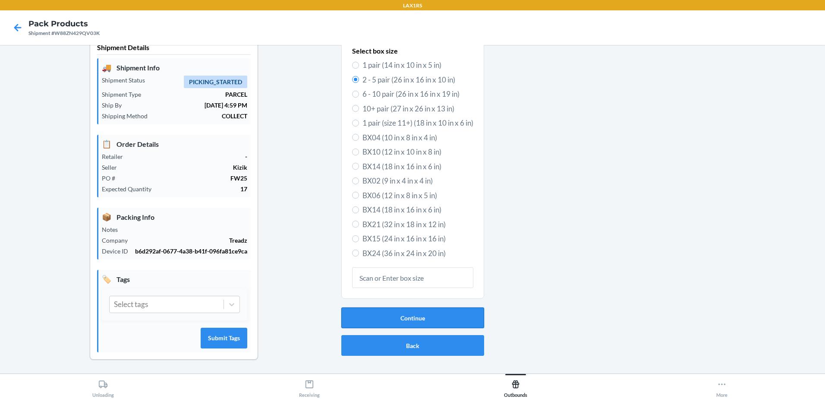
click at [400, 317] on button "Continue" at bounding box center [412, 317] width 143 height 21
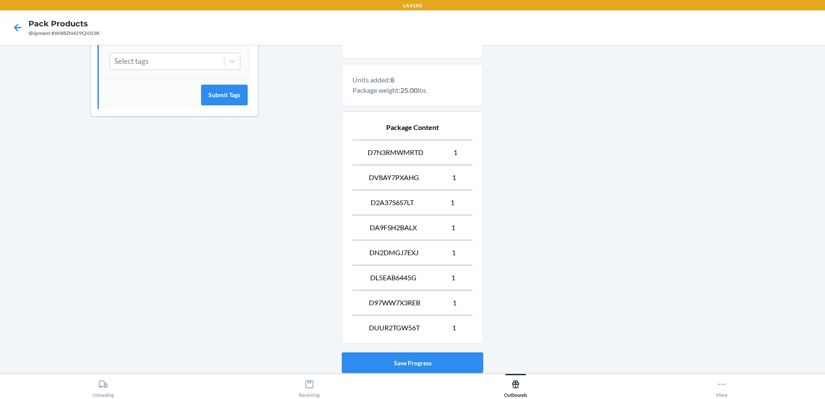
scroll to position [318, 0]
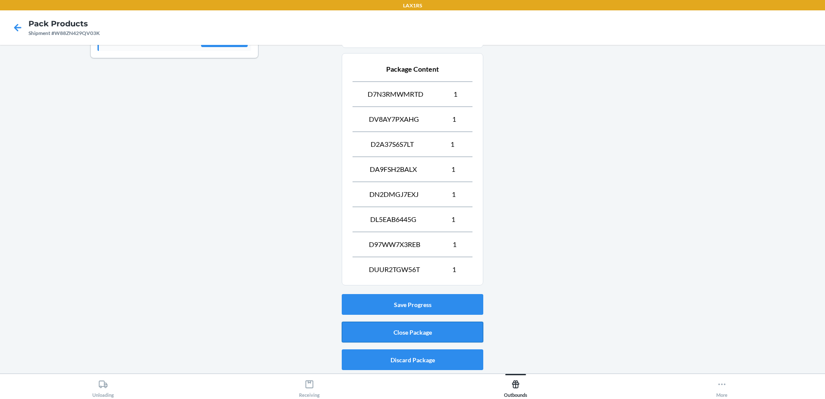
click at [466, 331] on button "Close Package" at bounding box center [413, 331] width 142 height 21
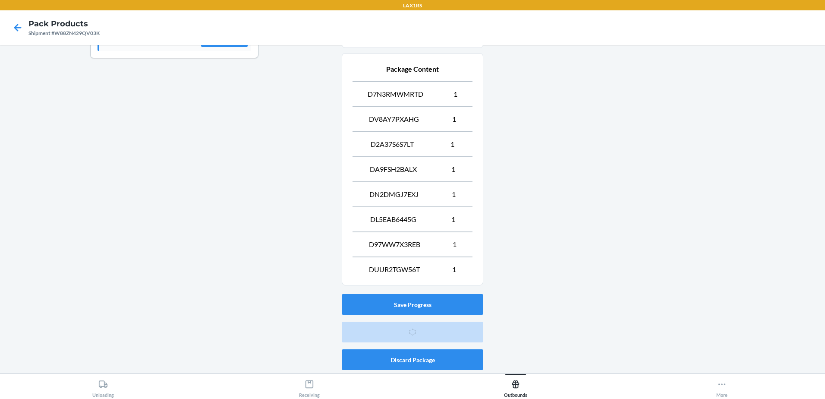
scroll to position [17, 0]
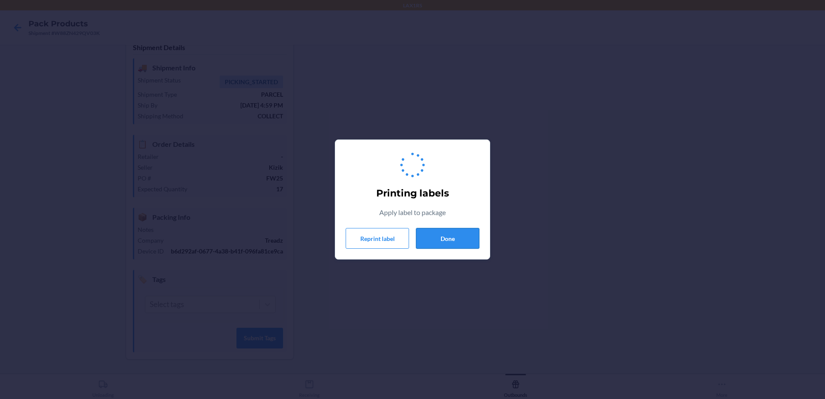
click at [462, 248] on button "Done" at bounding box center [447, 238] width 63 height 21
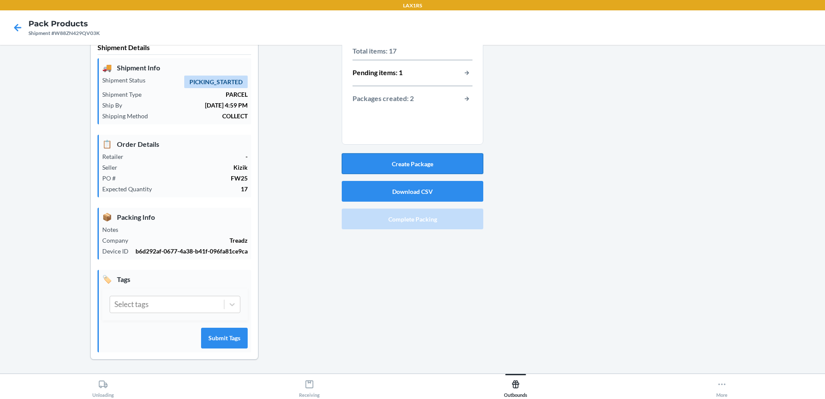
click at [419, 164] on button "Create Package" at bounding box center [413, 163] width 142 height 21
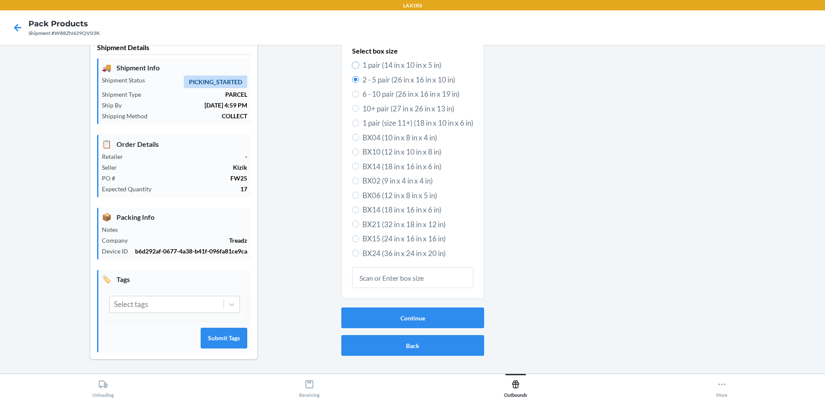
click at [354, 67] on label "1 pair (14 in x 10 in x 5 in)" at bounding box center [412, 65] width 121 height 11
click at [354, 67] on input "1 pair (14 in x 10 in x 5 in)" at bounding box center [355, 65] width 7 height 7
radio input "true"
radio input "false"
click at [420, 315] on button "Continue" at bounding box center [412, 317] width 143 height 21
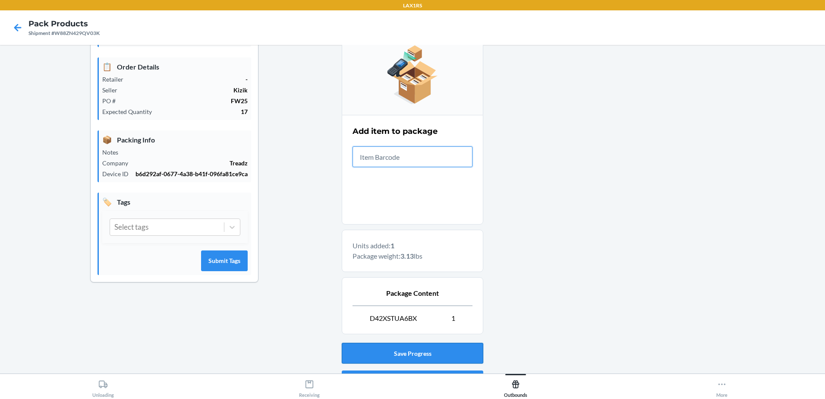
scroll to position [143, 0]
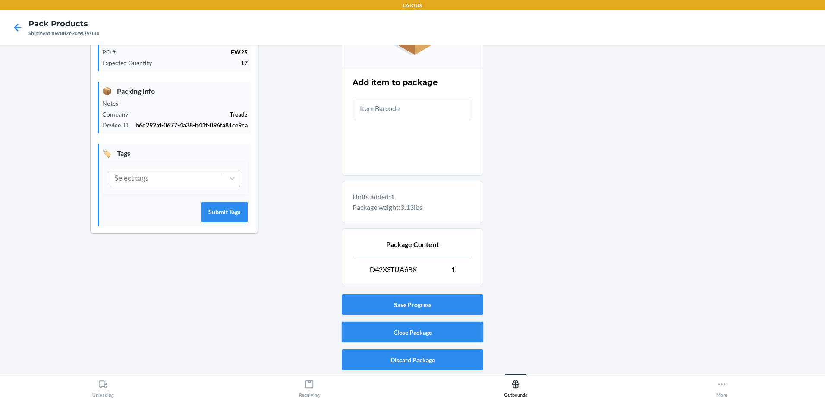
click at [442, 328] on button "Close Package" at bounding box center [413, 331] width 142 height 21
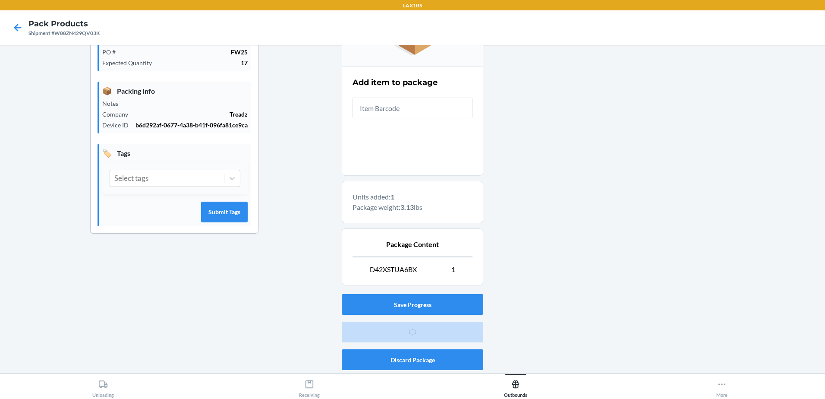
scroll to position [17, 0]
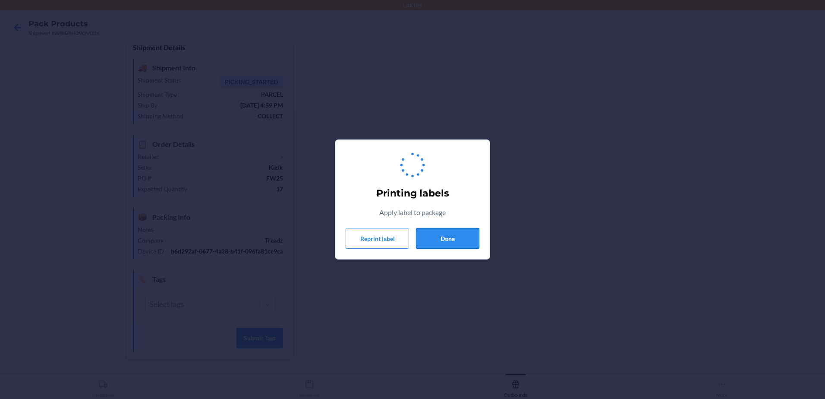
click at [457, 241] on button "Done" at bounding box center [447, 238] width 63 height 21
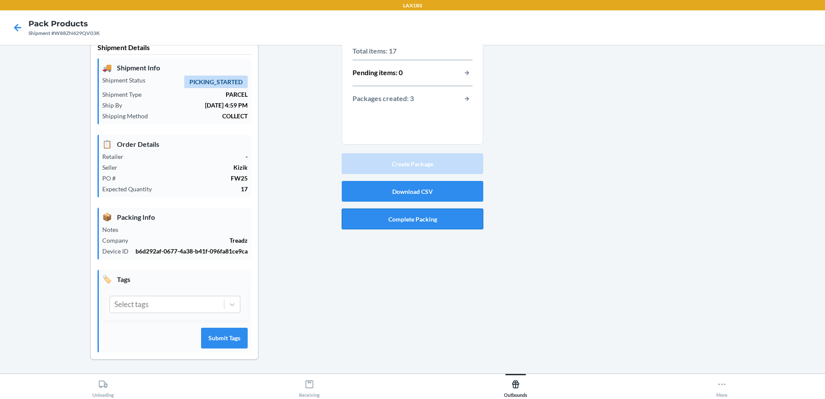
click at [425, 220] on button "Complete Packing" at bounding box center [413, 218] width 142 height 21
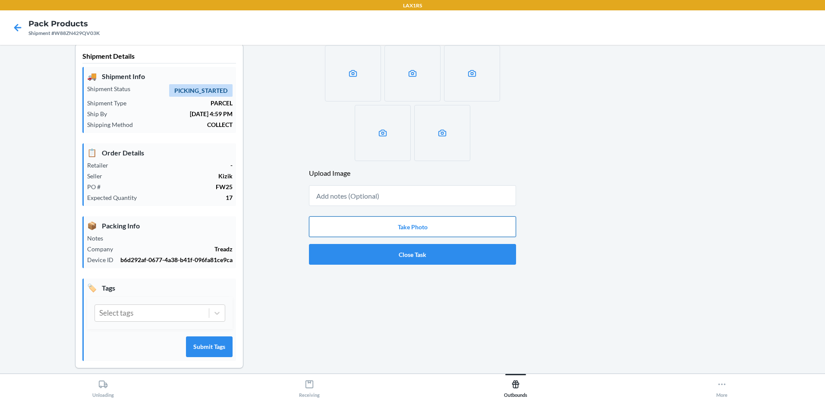
scroll to position [0, 0]
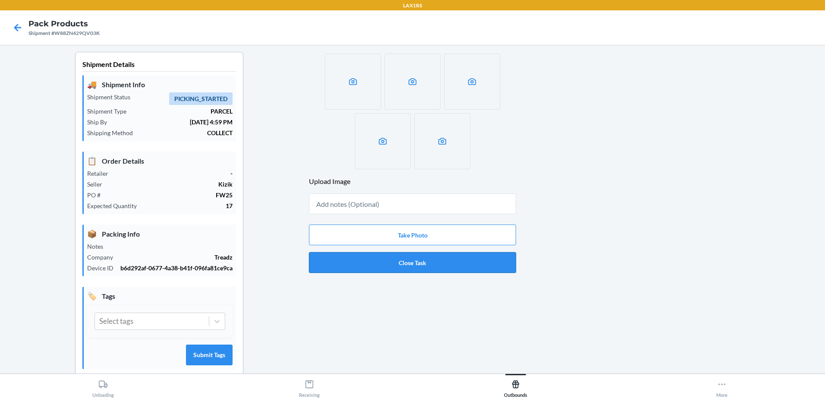
click at [391, 266] on button "Close Task" at bounding box center [412, 262] width 207 height 21
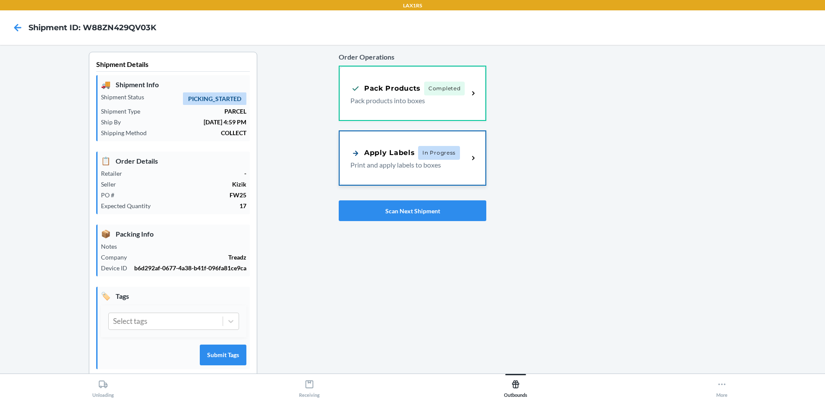
click at [449, 144] on div "Apply Labels In Progress Print and apply labels to boxes" at bounding box center [413, 158] width 146 height 54
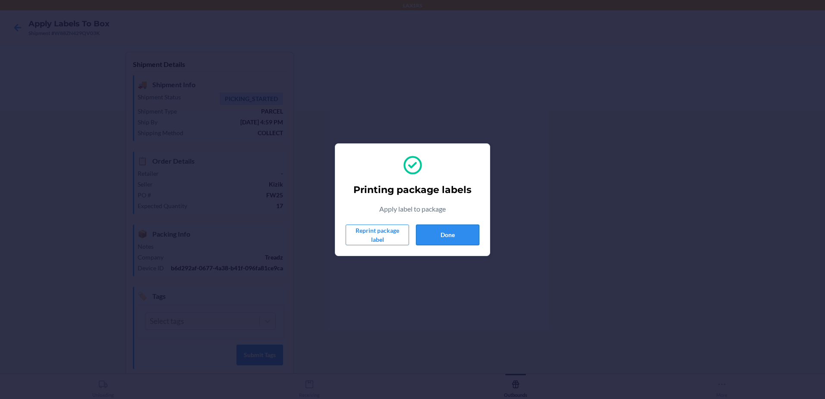
click at [442, 231] on button "Done" at bounding box center [447, 234] width 63 height 21
click at [462, 233] on button "Done" at bounding box center [447, 234] width 63 height 21
click at [456, 239] on button "Done" at bounding box center [447, 234] width 63 height 21
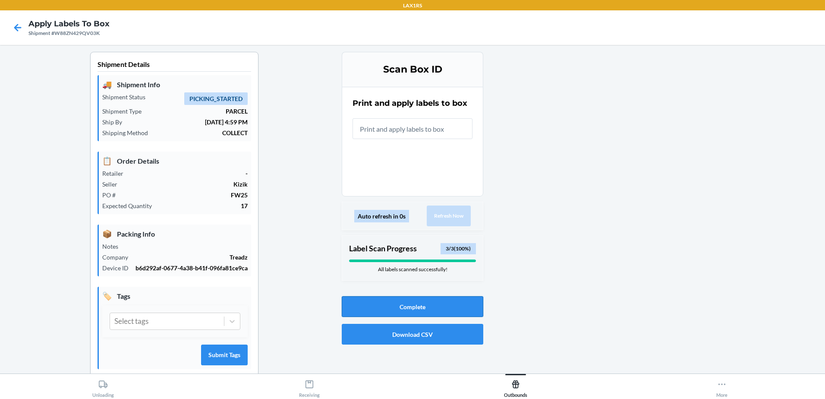
click at [421, 309] on button "Complete" at bounding box center [413, 306] width 142 height 21
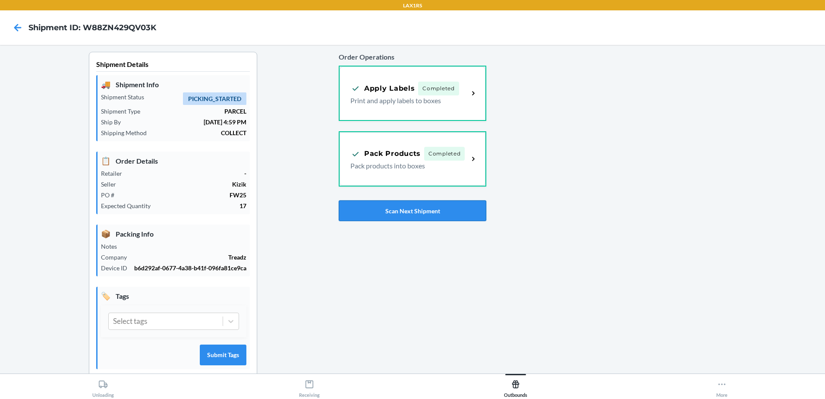
click at [403, 215] on button "Scan Next Shipment" at bounding box center [413, 210] width 148 height 21
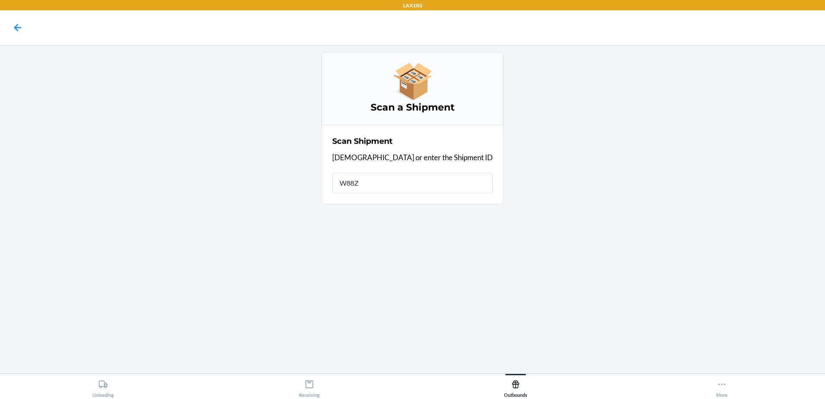
type input "W88ZN"
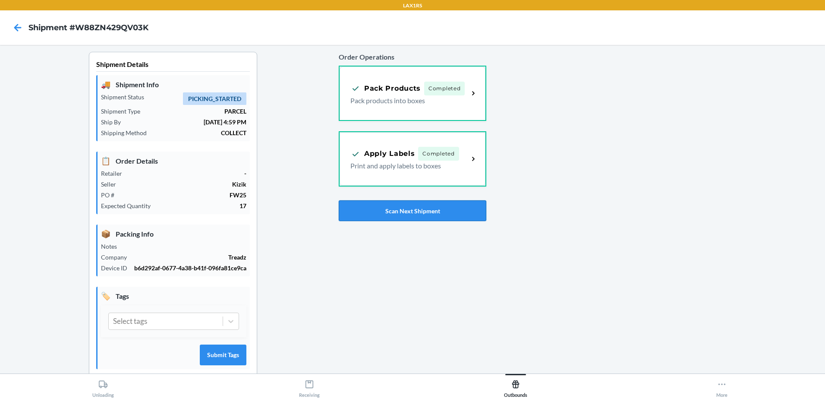
click at [434, 211] on button "Scan Next Shipment" at bounding box center [413, 210] width 148 height 21
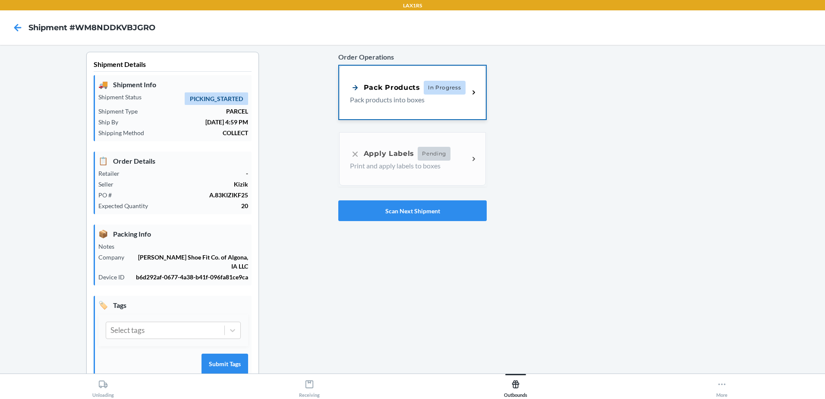
click at [429, 87] on span "In Progress" at bounding box center [445, 88] width 42 height 14
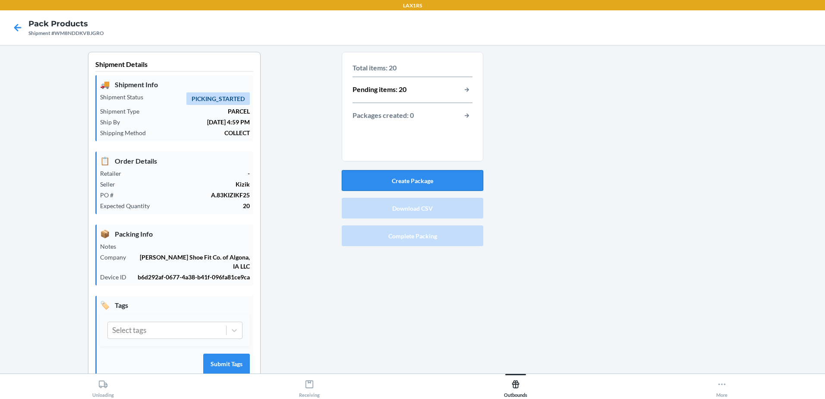
click at [425, 183] on button "Create Package" at bounding box center [413, 180] width 142 height 21
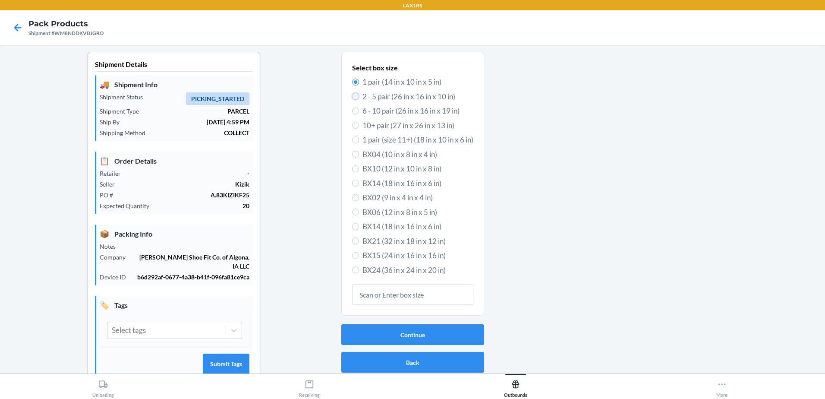
click at [352, 96] on input "2 - 5 pair (26 in x 16 in x 10 in)" at bounding box center [355, 96] width 7 height 7
radio input "true"
radio input "false"
click at [401, 334] on button "Continue" at bounding box center [412, 334] width 143 height 21
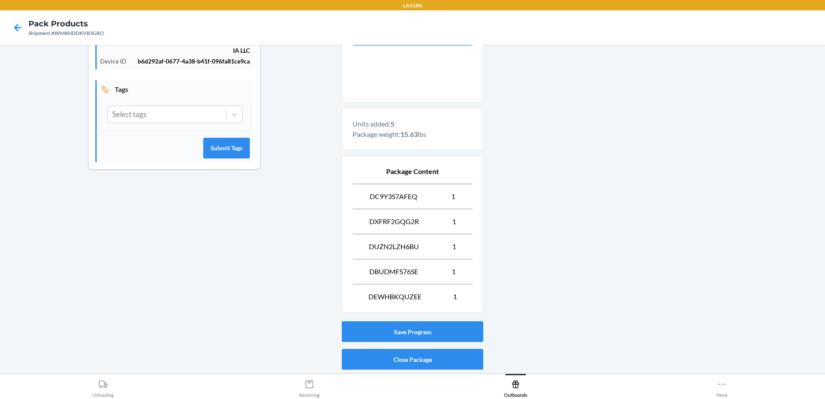
scroll to position [243, 0]
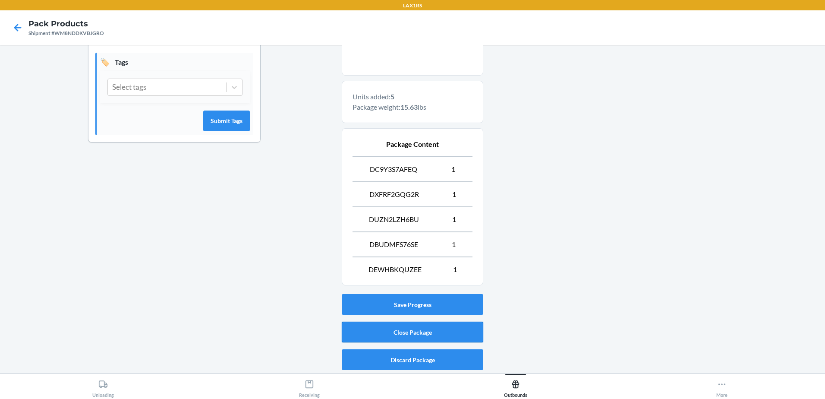
click at [426, 333] on button "Close Package" at bounding box center [413, 331] width 142 height 21
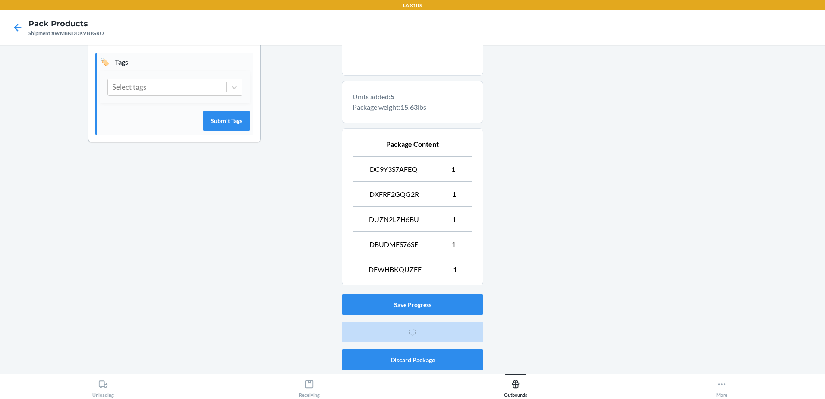
scroll to position [17, 0]
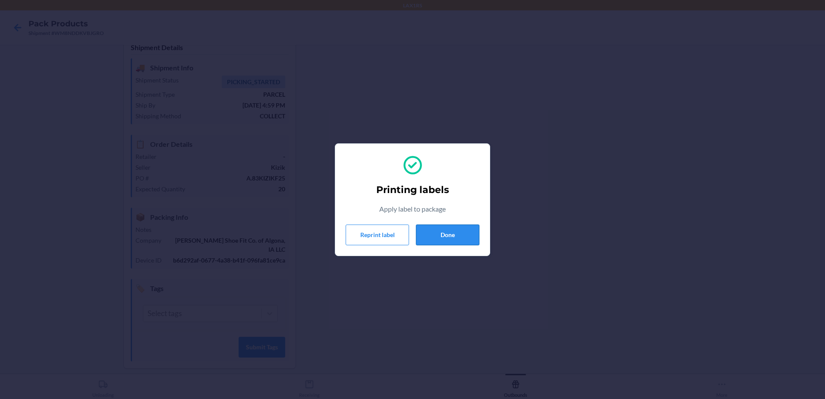
click at [422, 233] on button "Done" at bounding box center [447, 234] width 63 height 21
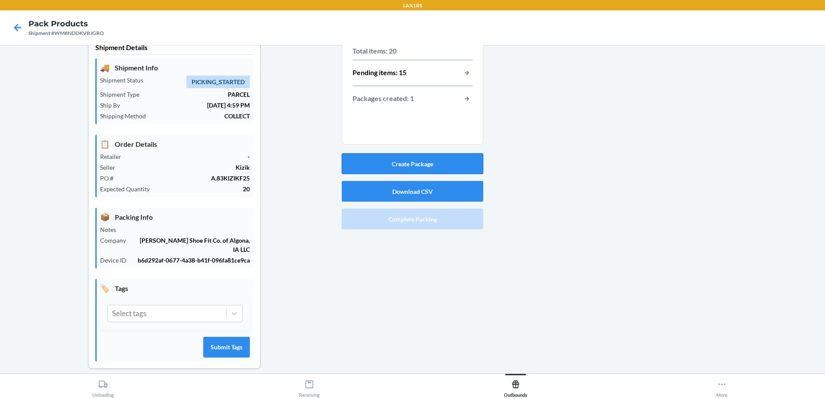
click at [428, 168] on button "Create Package" at bounding box center [413, 163] width 142 height 21
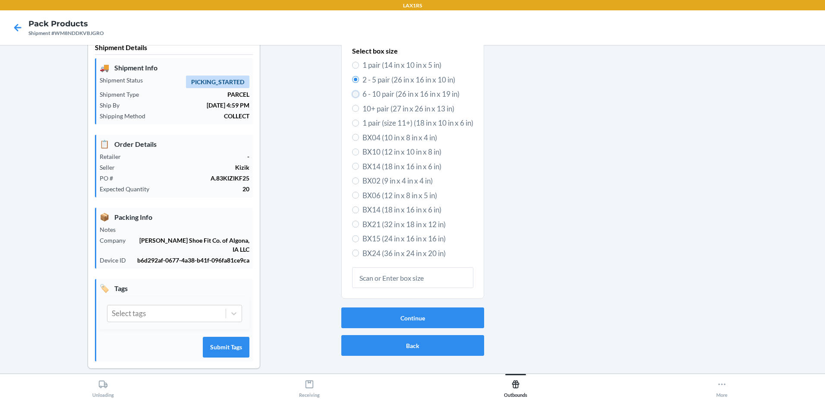
click at [352, 92] on input "6 - 10 pair (26 in x 16 in x 19 in)" at bounding box center [355, 94] width 7 height 7
radio input "true"
radio input "false"
click at [415, 321] on button "Continue" at bounding box center [412, 317] width 143 height 21
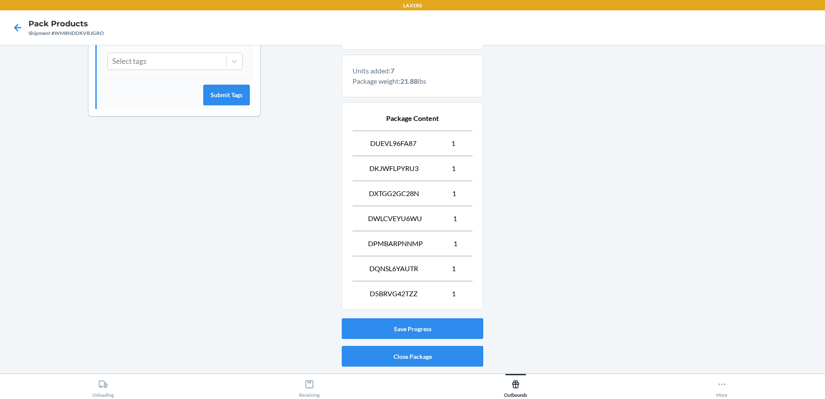
scroll to position [293, 0]
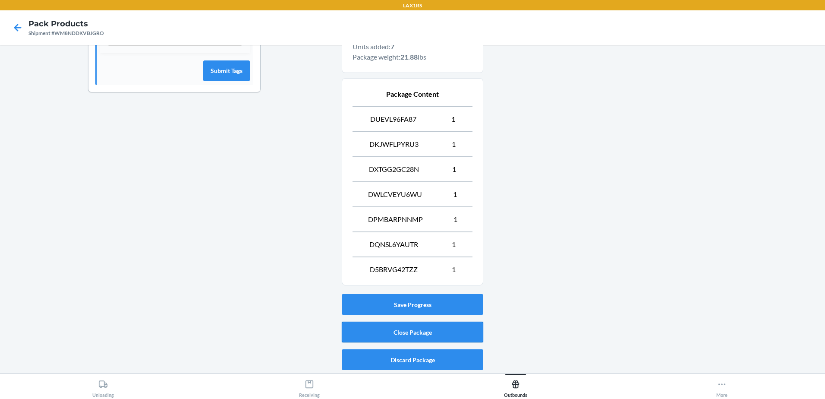
click at [450, 329] on button "Close Package" at bounding box center [413, 331] width 142 height 21
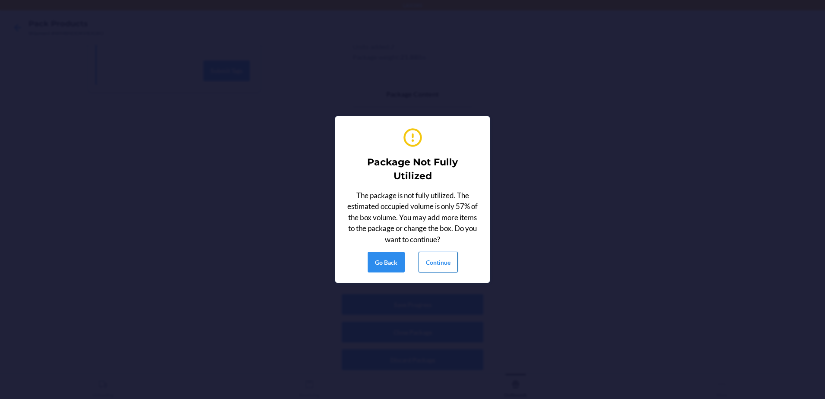
click at [439, 264] on button "Continue" at bounding box center [438, 262] width 39 height 21
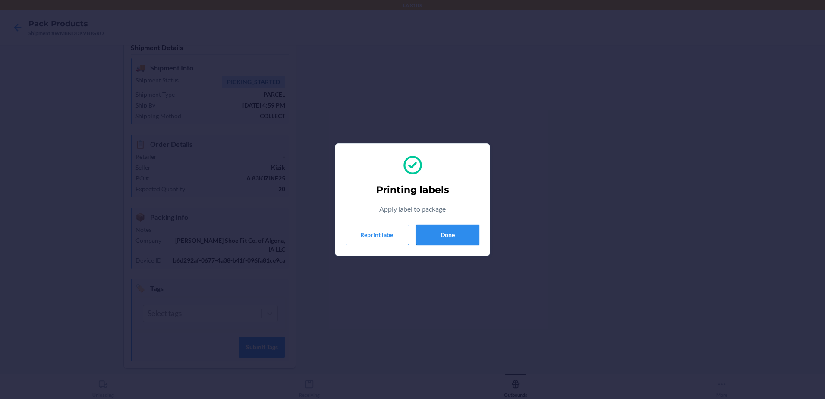
click at [457, 233] on button "Done" at bounding box center [447, 234] width 63 height 21
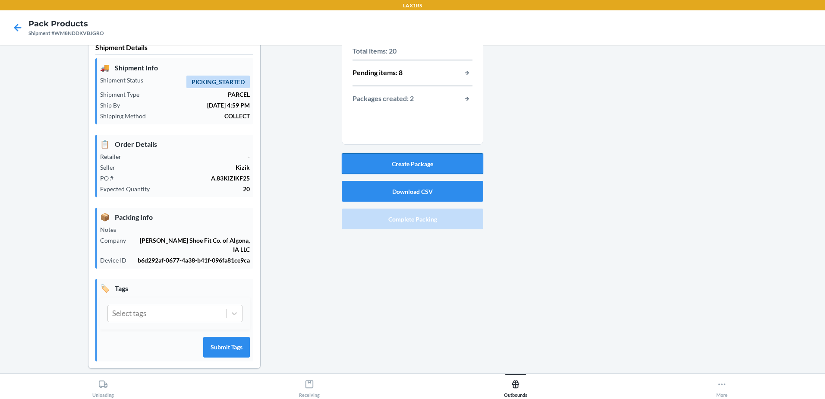
click at [407, 165] on button "Create Package" at bounding box center [413, 163] width 142 height 21
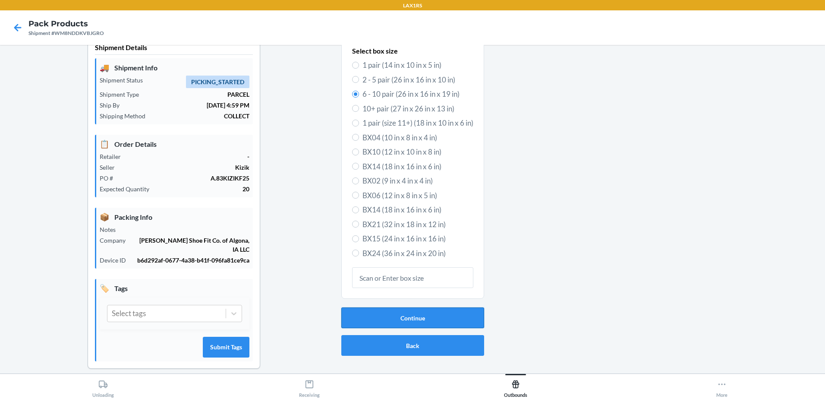
click at [438, 316] on button "Continue" at bounding box center [412, 317] width 143 height 21
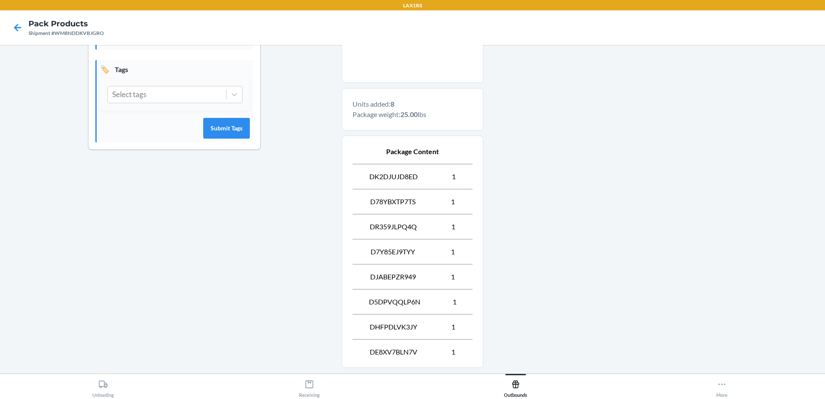
scroll to position [318, 0]
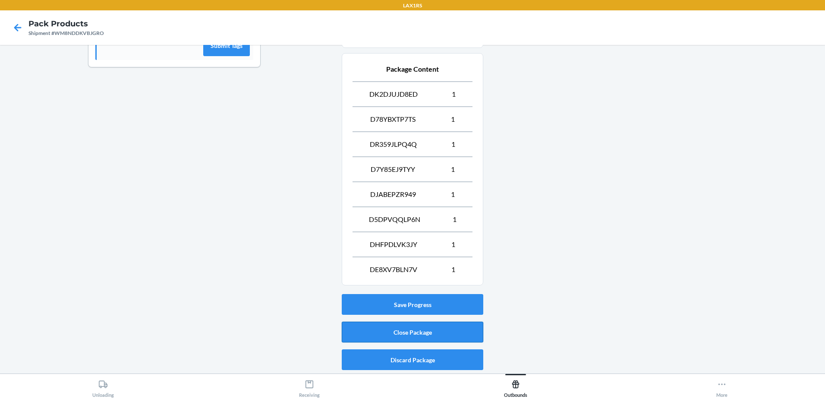
click at [467, 325] on button "Close Package" at bounding box center [413, 331] width 142 height 21
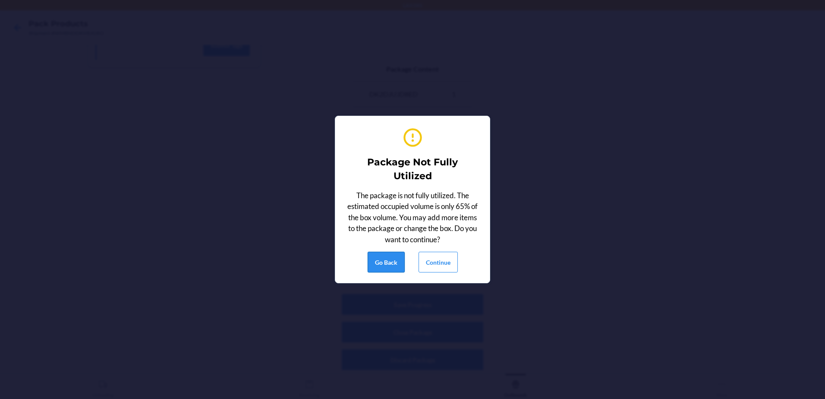
click at [398, 265] on button "Go Back" at bounding box center [386, 262] width 37 height 21
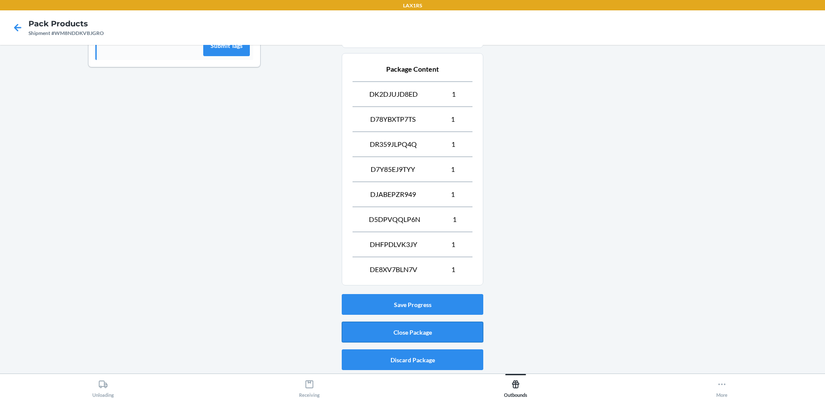
click at [433, 328] on button "Close Package" at bounding box center [413, 331] width 142 height 21
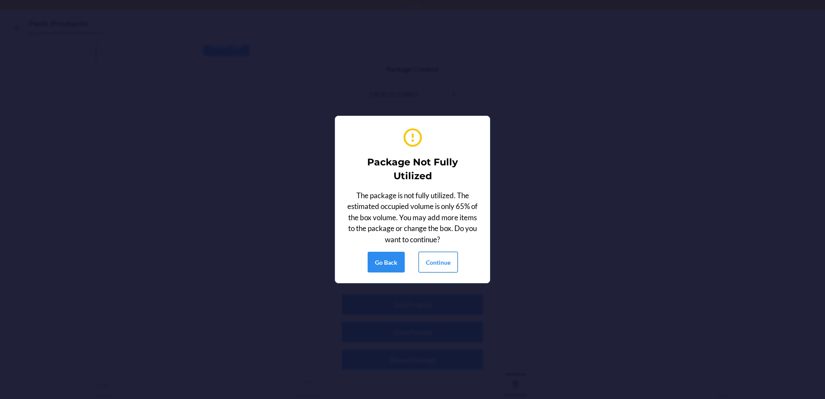
click at [444, 255] on button "Continue" at bounding box center [438, 262] width 39 height 21
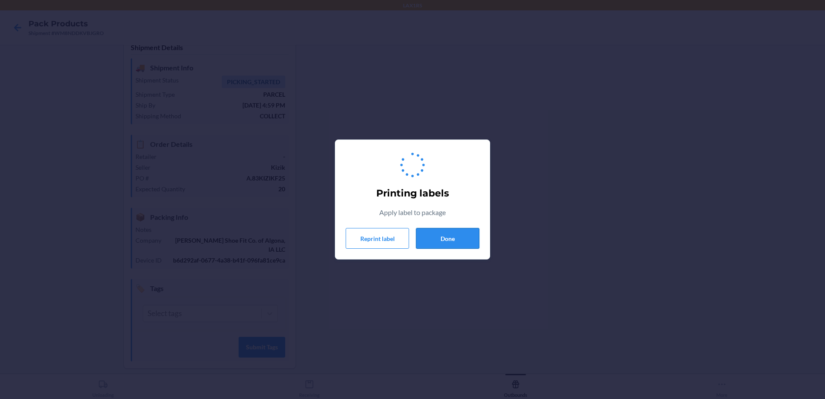
click at [463, 241] on button "Done" at bounding box center [447, 238] width 63 height 21
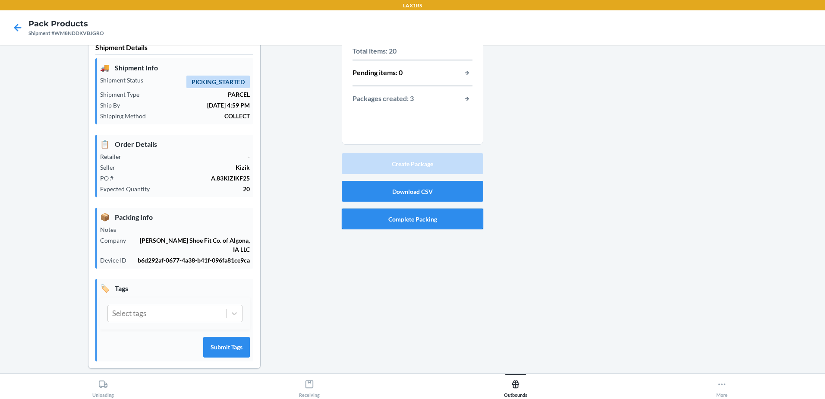
click at [434, 225] on button "Complete Packing" at bounding box center [413, 218] width 142 height 21
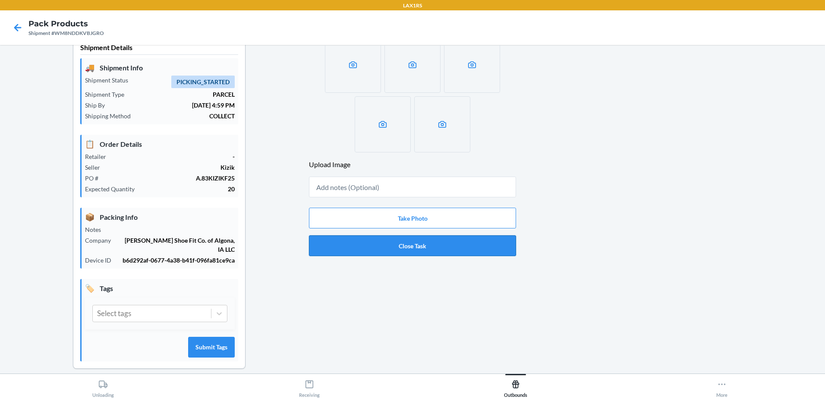
click at [441, 246] on button "Close Task" at bounding box center [412, 245] width 207 height 21
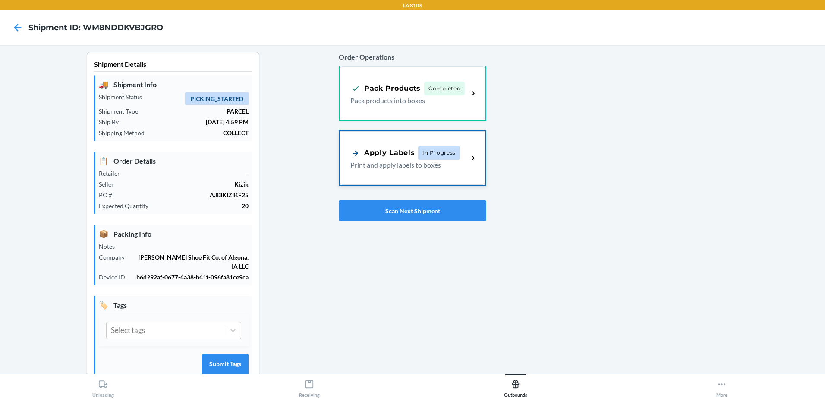
click at [447, 149] on span "In Progress" at bounding box center [439, 153] width 42 height 14
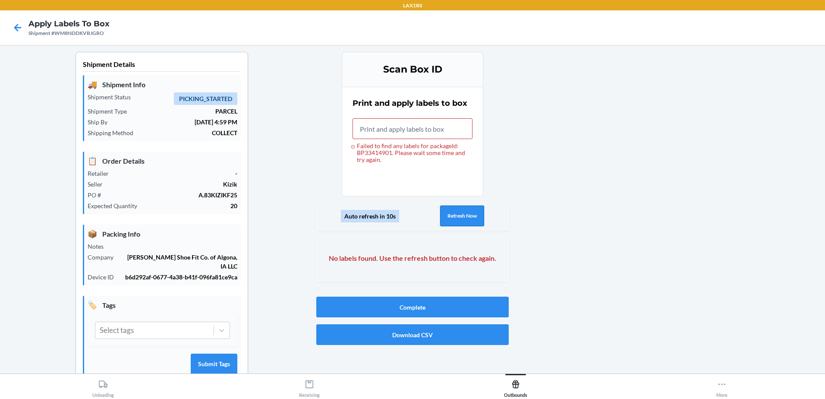
click at [449, 214] on button "Refresh Now" at bounding box center [462, 215] width 44 height 21
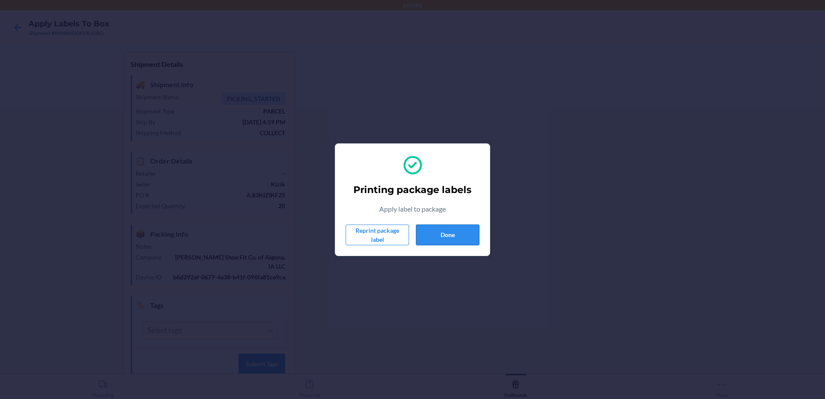
click at [437, 229] on button "Done" at bounding box center [447, 234] width 63 height 21
click at [474, 237] on button "Done" at bounding box center [447, 234] width 63 height 21
click at [460, 237] on button "Done" at bounding box center [447, 234] width 63 height 21
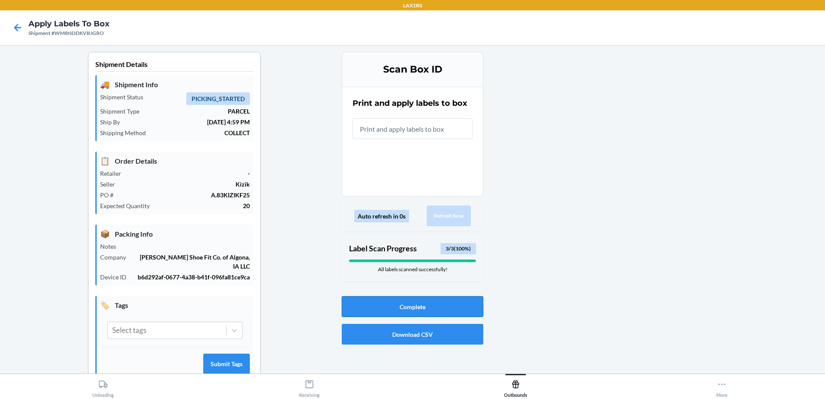
click at [454, 302] on button "Complete" at bounding box center [413, 306] width 142 height 21
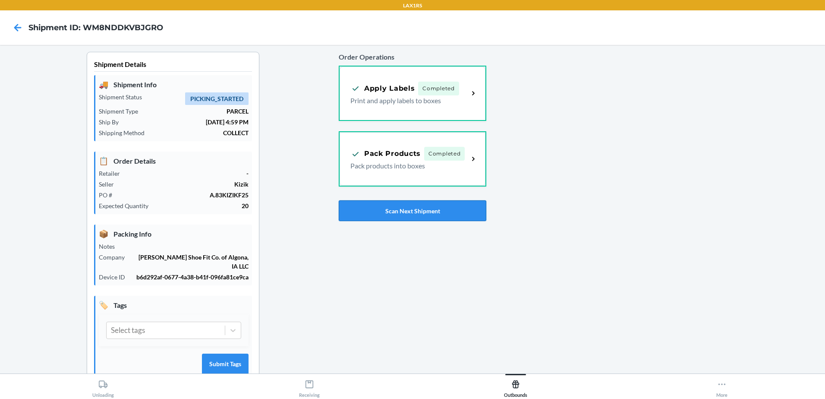
click at [441, 208] on button "Scan Next Shipment" at bounding box center [413, 210] width 148 height 21
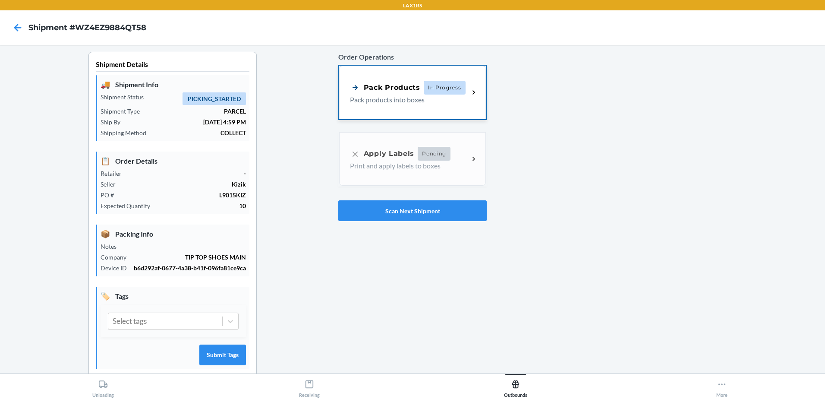
click at [450, 85] on span "In Progress" at bounding box center [445, 88] width 42 height 14
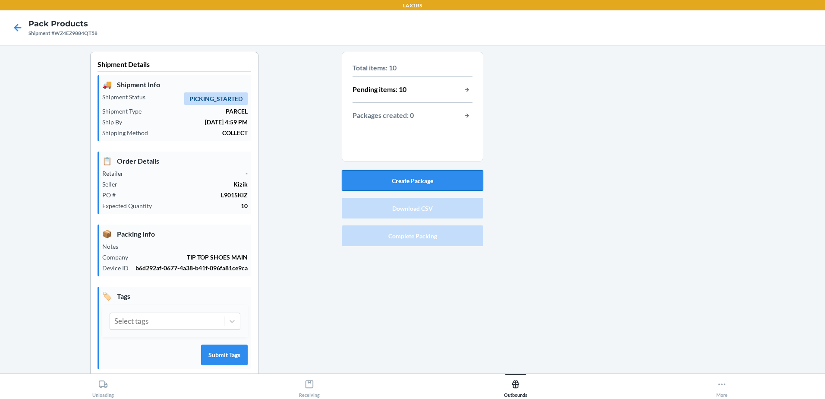
click at [447, 184] on button "Create Package" at bounding box center [413, 180] width 142 height 21
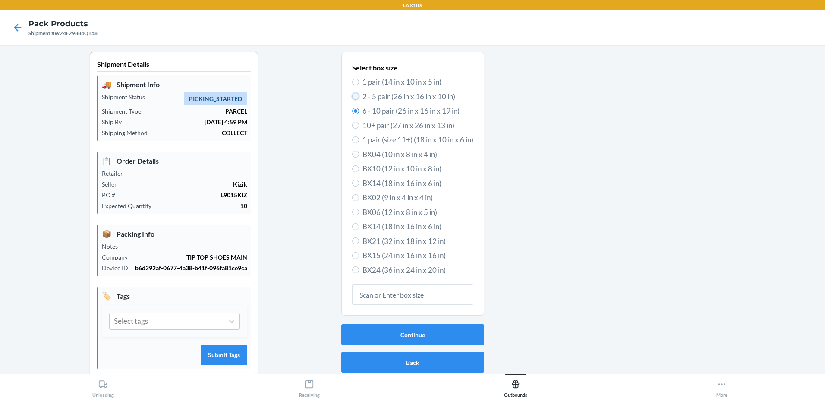
click at [352, 96] on input "2 - 5 pair (26 in x 16 in x 10 in)" at bounding box center [355, 96] width 7 height 7
radio input "true"
radio input "false"
click at [426, 336] on button "Continue" at bounding box center [412, 334] width 143 height 21
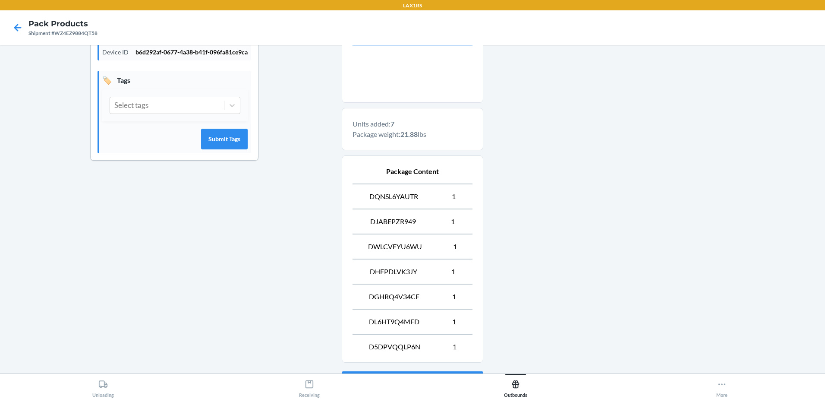
scroll to position [293, 0]
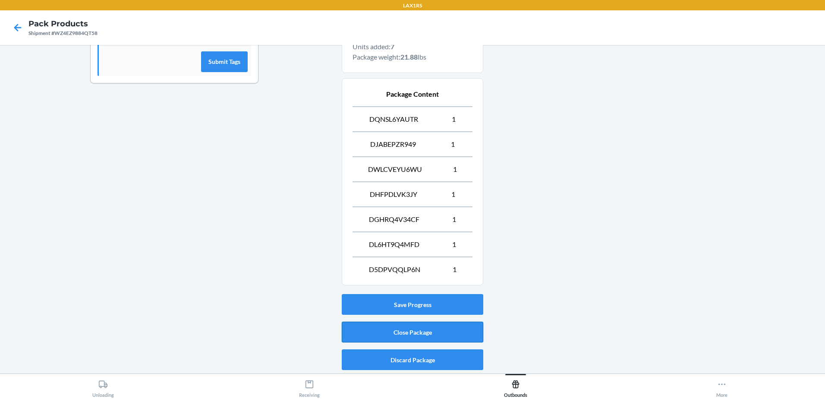
click at [450, 331] on button "Close Package" at bounding box center [413, 331] width 142 height 21
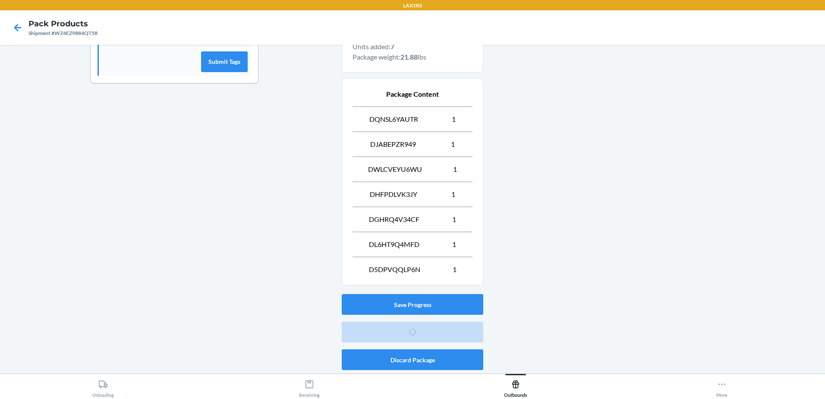
scroll to position [17, 0]
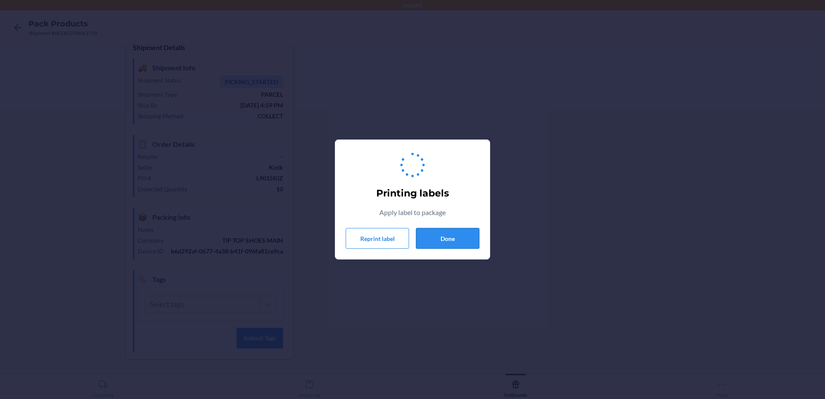
click at [446, 243] on button "Done" at bounding box center [447, 238] width 63 height 21
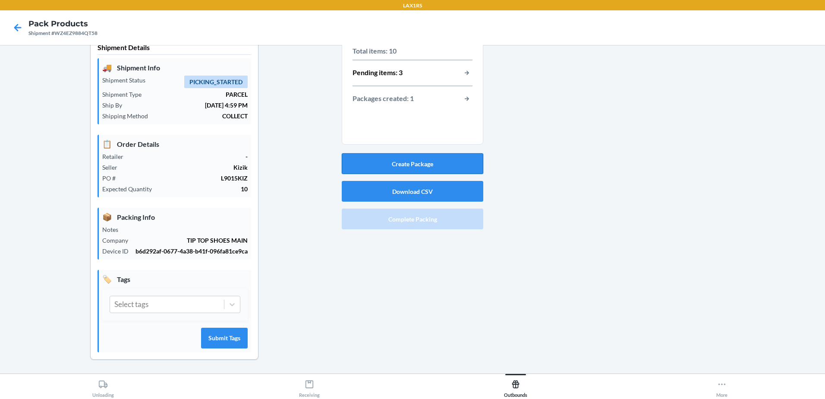
click at [457, 166] on button "Create Package" at bounding box center [413, 163] width 142 height 21
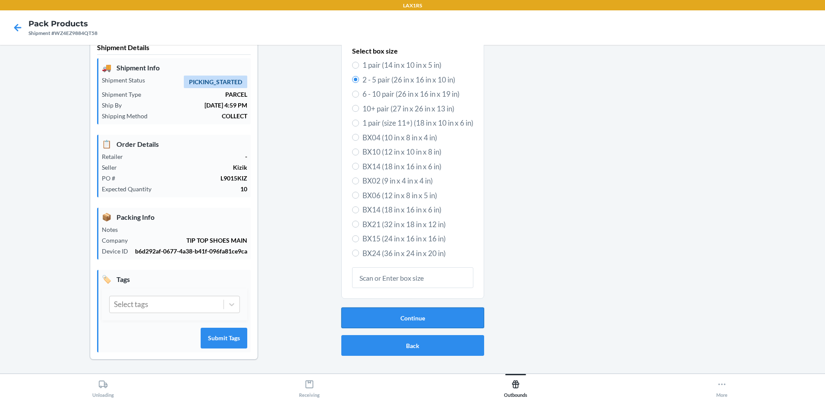
click at [432, 318] on button "Continue" at bounding box center [412, 317] width 143 height 21
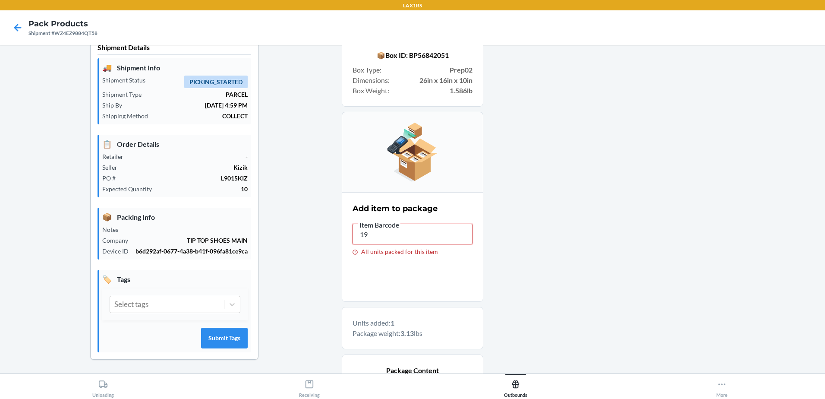
type input "1"
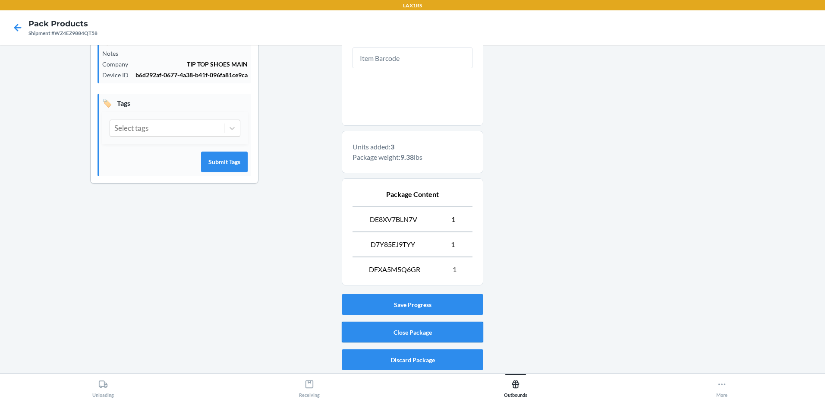
click at [435, 330] on button "Close Package" at bounding box center [413, 331] width 142 height 21
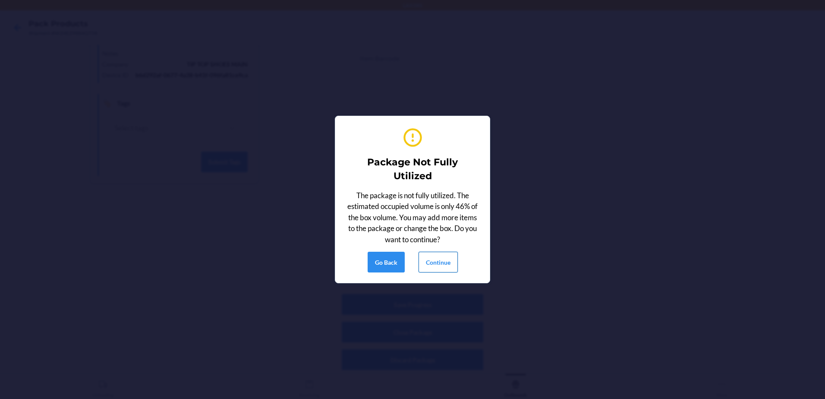
click at [441, 261] on button "Continue" at bounding box center [438, 262] width 39 height 21
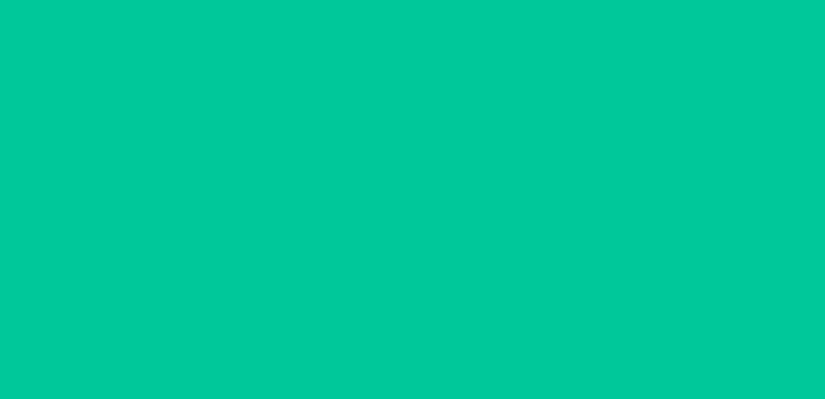
scroll to position [17, 0]
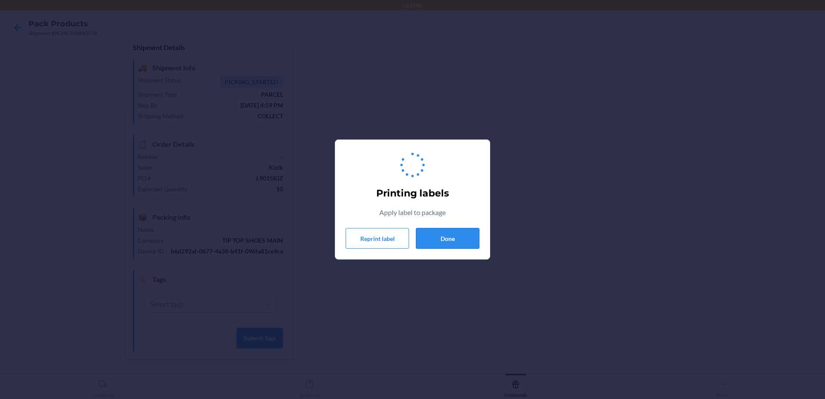
click at [457, 242] on button "Done" at bounding box center [447, 238] width 63 height 21
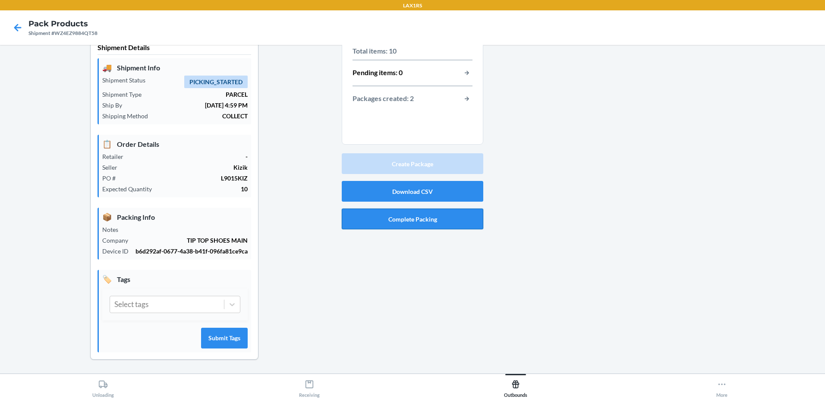
click at [409, 225] on button "Complete Packing" at bounding box center [413, 218] width 142 height 21
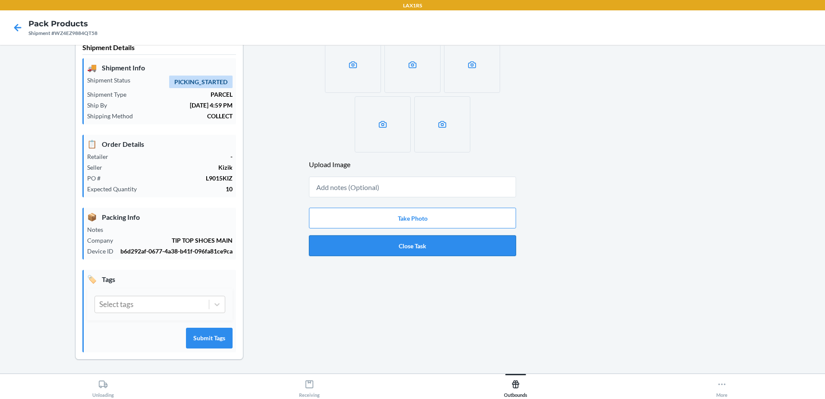
click at [418, 244] on button "Close Task" at bounding box center [412, 245] width 207 height 21
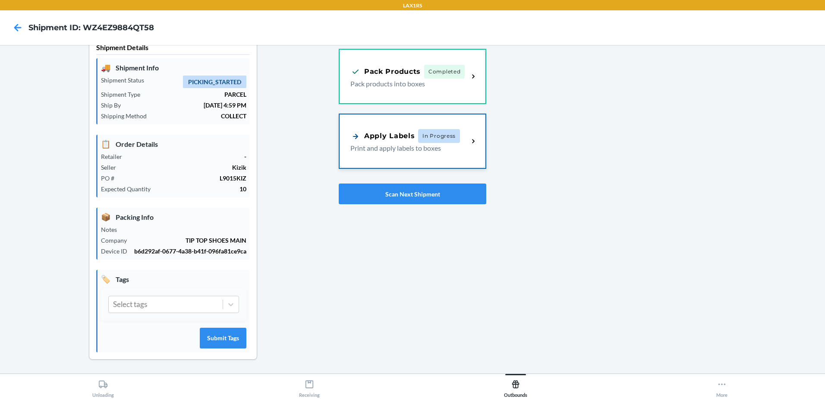
click at [422, 137] on span "In Progress" at bounding box center [439, 136] width 42 height 14
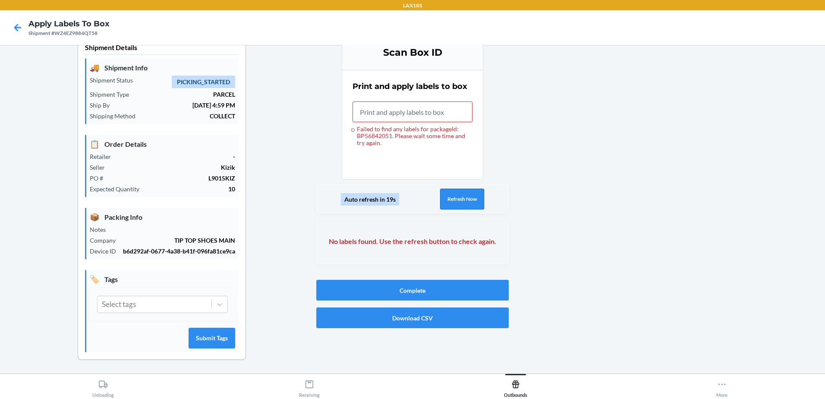
click at [454, 200] on button "Refresh Now" at bounding box center [462, 199] width 44 height 21
click at [450, 207] on button "Refresh Now" at bounding box center [462, 199] width 44 height 21
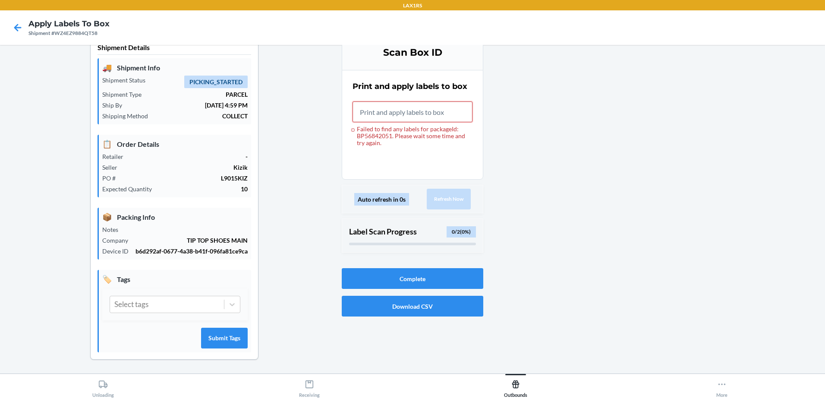
click at [385, 115] on input "Failed to find any labels for packageId: BP56842051. Please wait some time and …" at bounding box center [413, 111] width 120 height 21
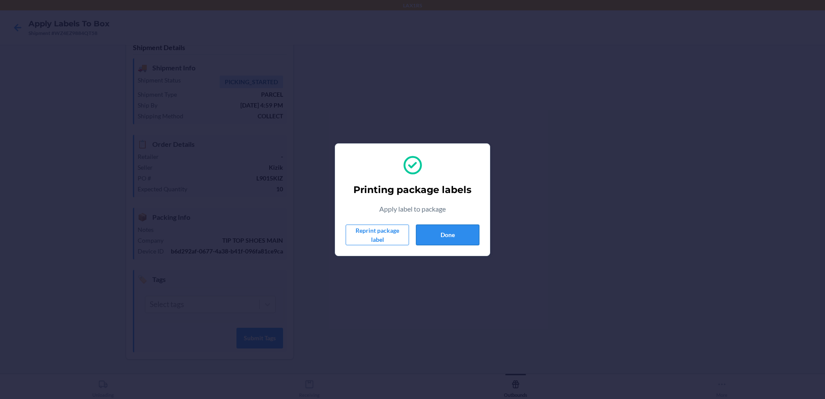
click at [458, 234] on button "Done" at bounding box center [447, 234] width 63 height 21
click at [466, 225] on button "Done" at bounding box center [447, 234] width 63 height 21
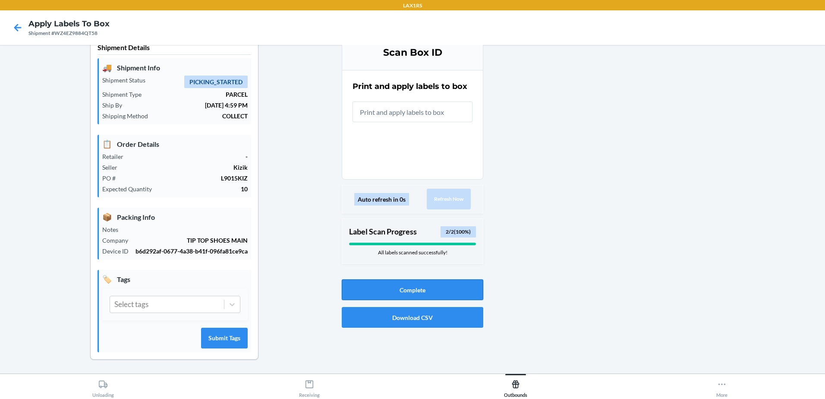
click at [420, 288] on button "Complete" at bounding box center [413, 289] width 142 height 21
